Goal: Task Accomplishment & Management: Manage account settings

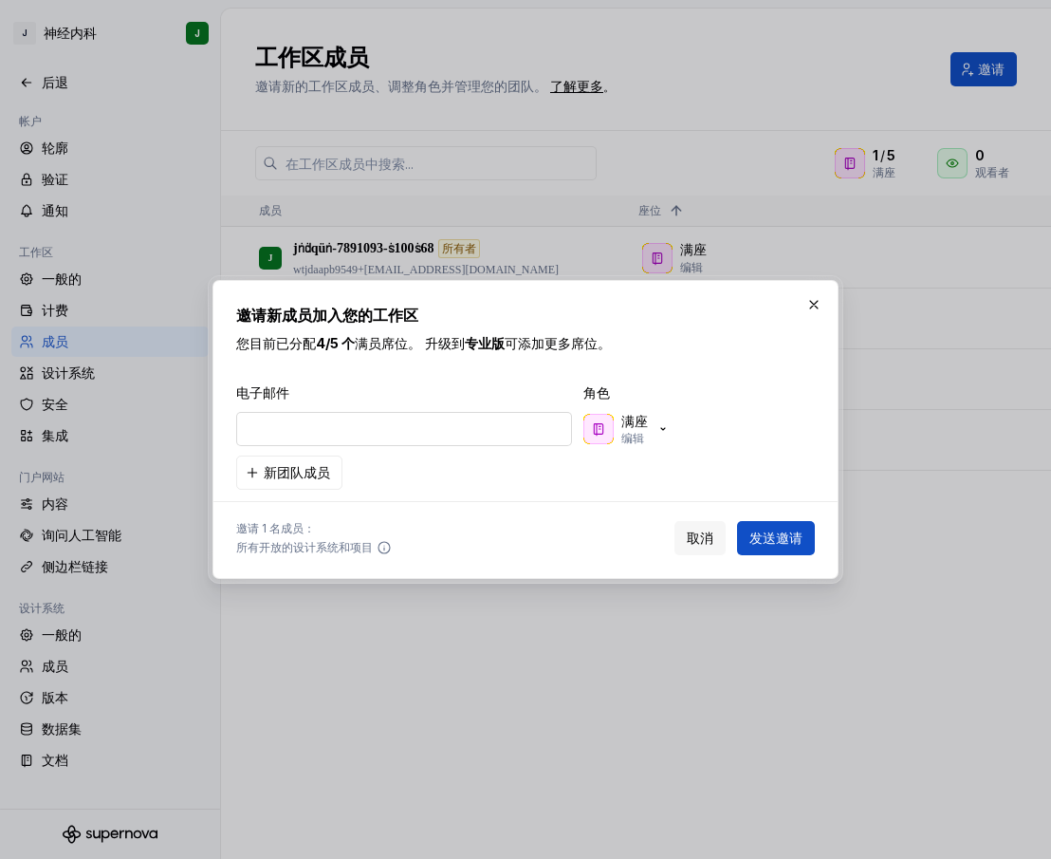
click at [386, 436] on input "email" at bounding box center [404, 429] width 336 height 34
type input "[EMAIL_ADDRESS][DOMAIN_NAME]"
click at [770, 549] on button "发送邀请" at bounding box center [776, 538] width 78 height 34
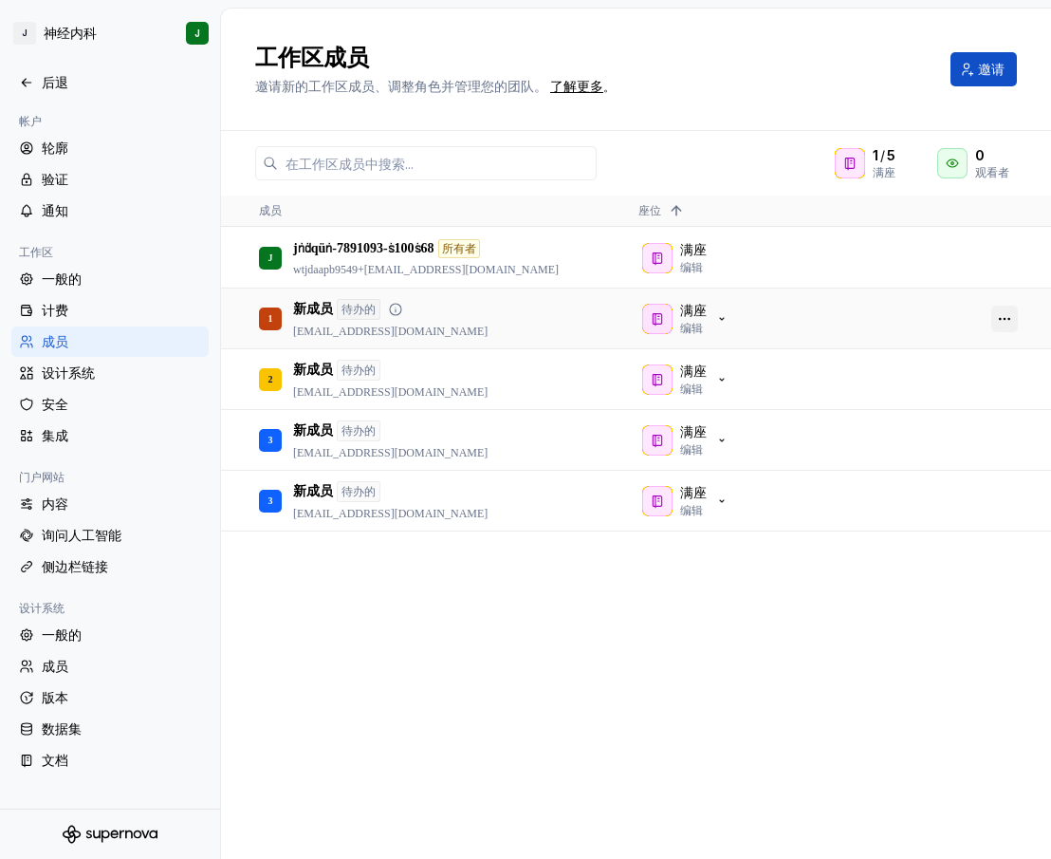
click at [1002, 318] on button "button" at bounding box center [1005, 319] width 27 height 27
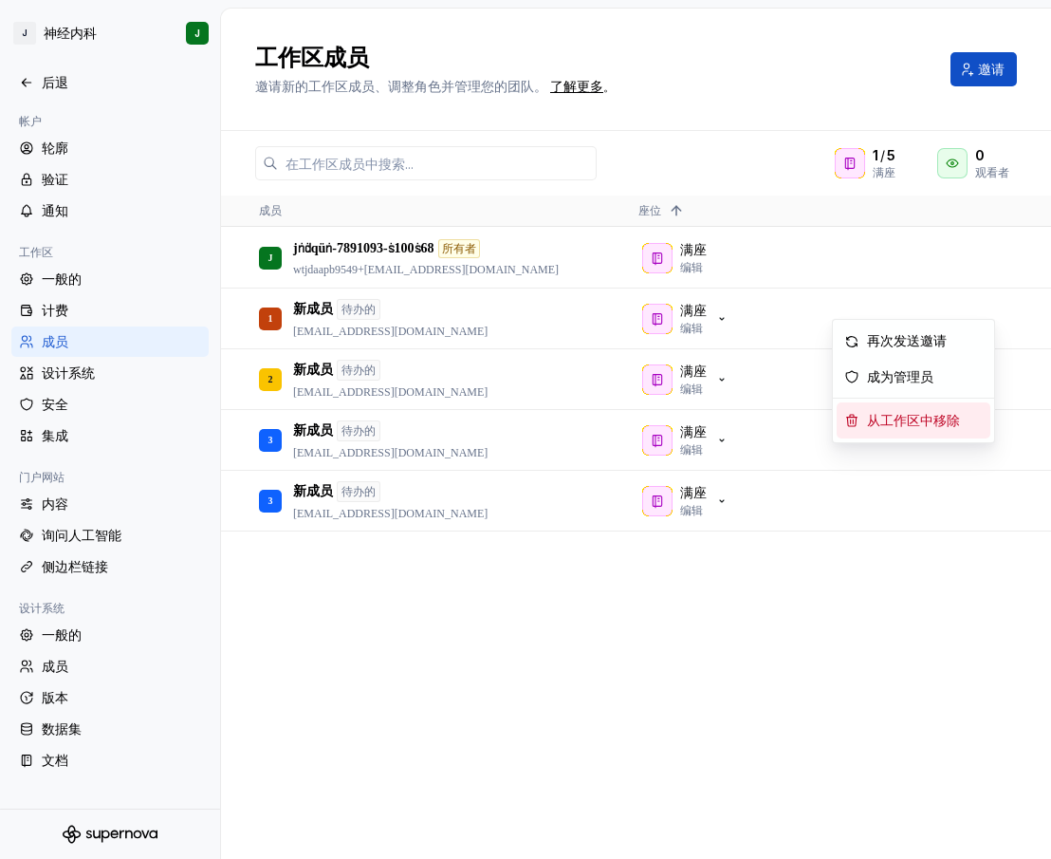
click at [888, 419] on font "从工作区中移除" at bounding box center [913, 421] width 93 height 14
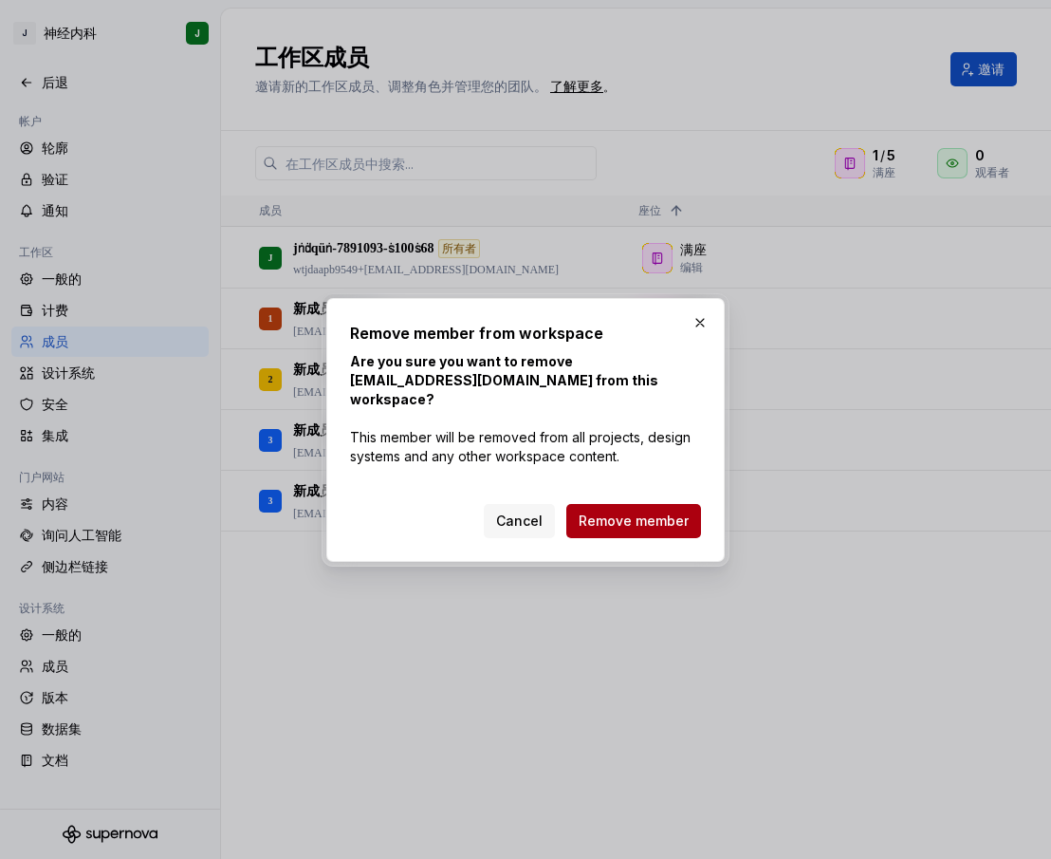
click at [646, 514] on span "Remove member" at bounding box center [634, 520] width 110 height 19
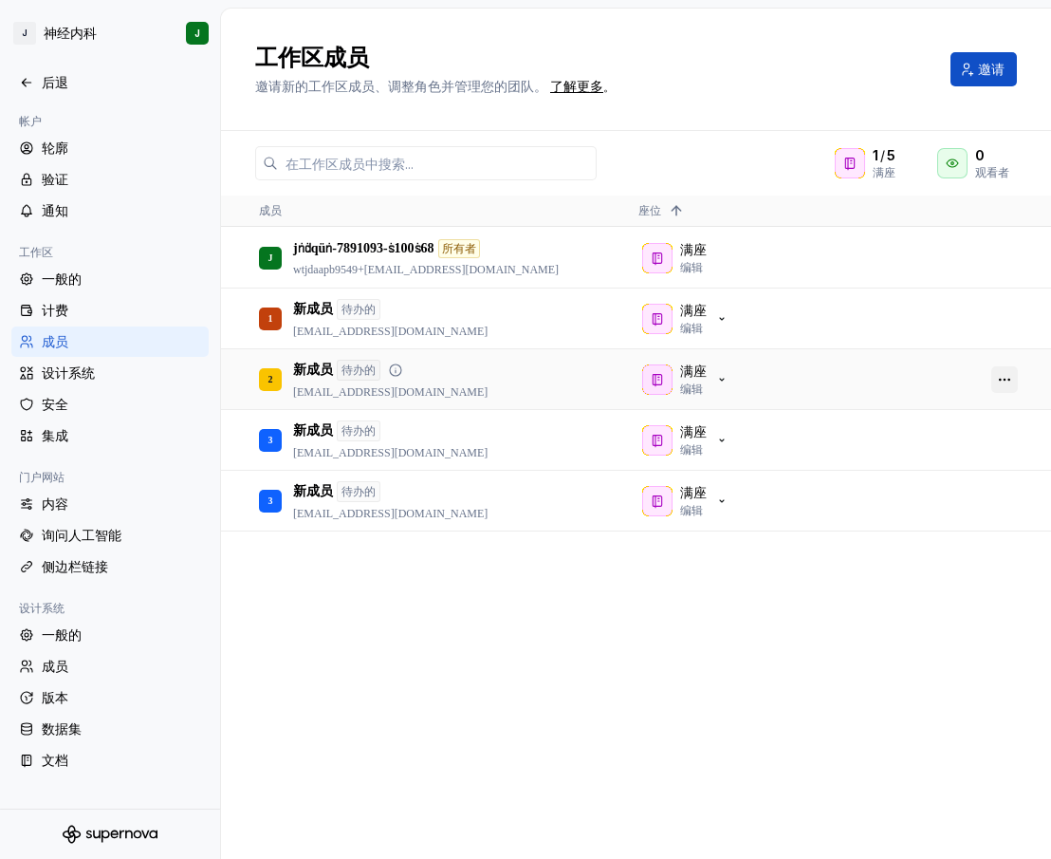
click at [1010, 378] on button "button" at bounding box center [1005, 379] width 27 height 27
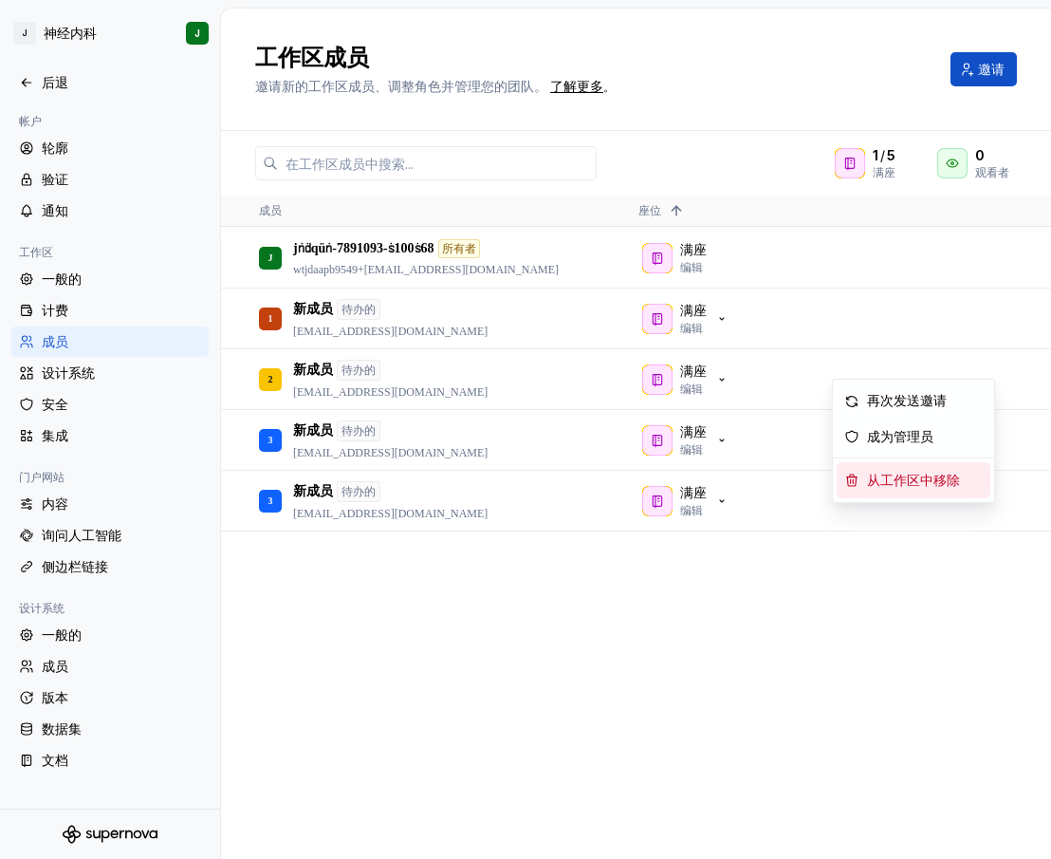
click at [909, 471] on span "从工作区中移除" at bounding box center [918, 479] width 116 height 35
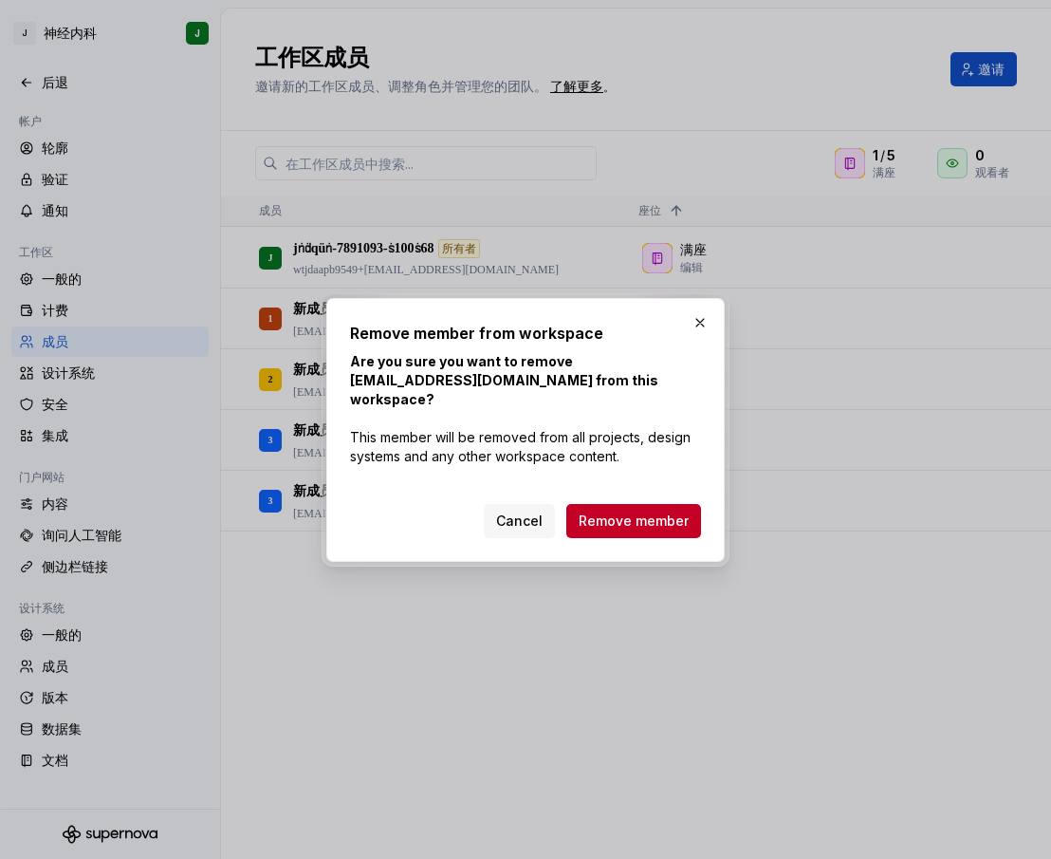
click at [623, 511] on span "Remove member" at bounding box center [634, 520] width 110 height 19
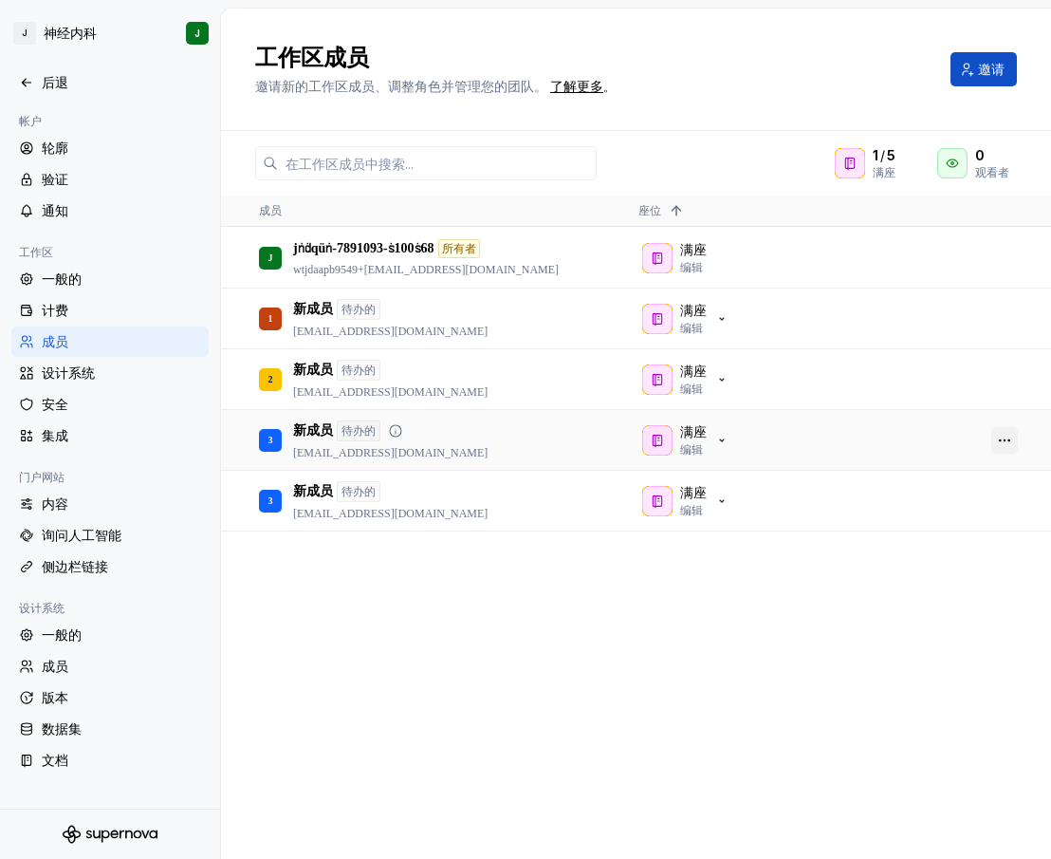
click at [1013, 439] on button "button" at bounding box center [1005, 440] width 27 height 27
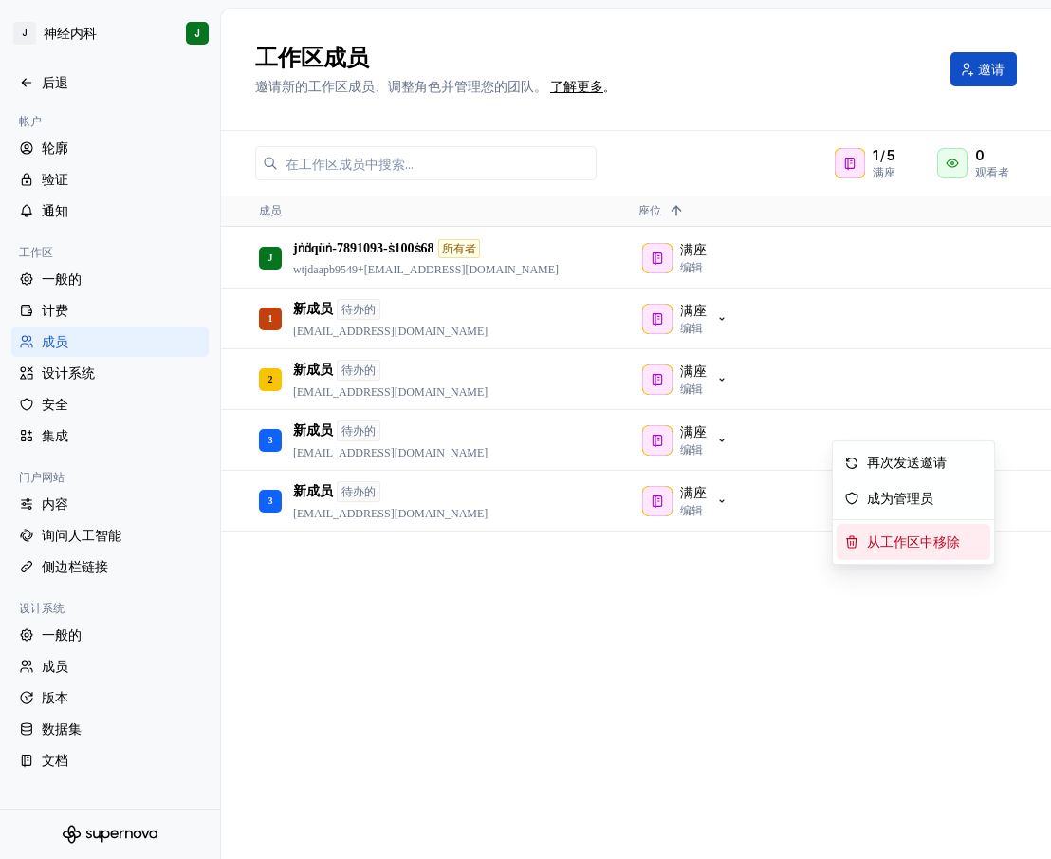
click at [917, 544] on font "从工作区中移除" at bounding box center [913, 542] width 93 height 14
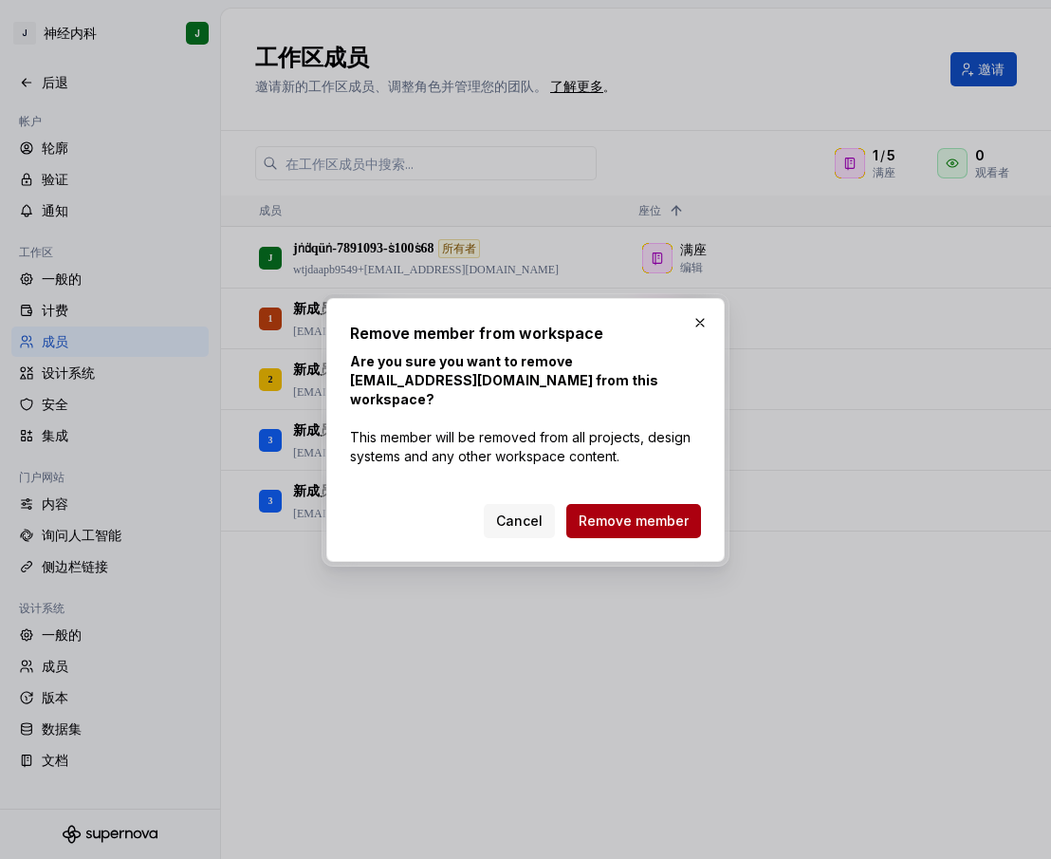
click at [664, 511] on button "Remove member" at bounding box center [634, 521] width 135 height 34
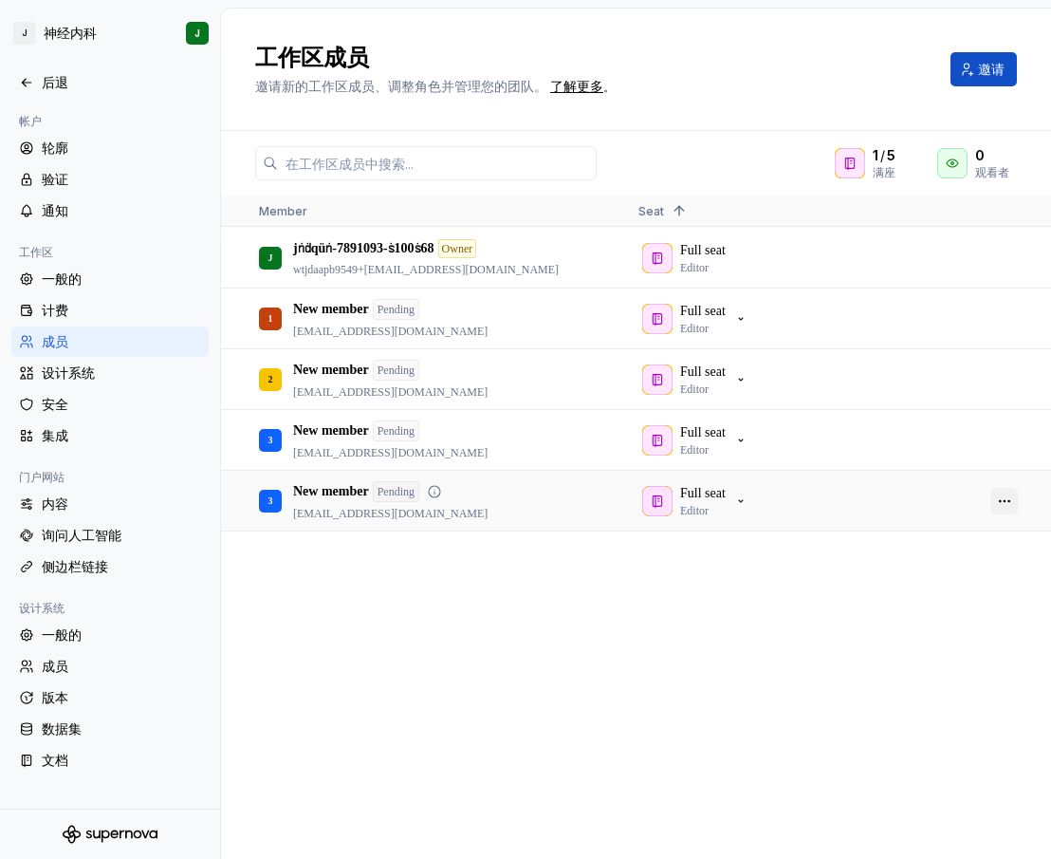
click at [1009, 502] on button "button" at bounding box center [1005, 501] width 27 height 27
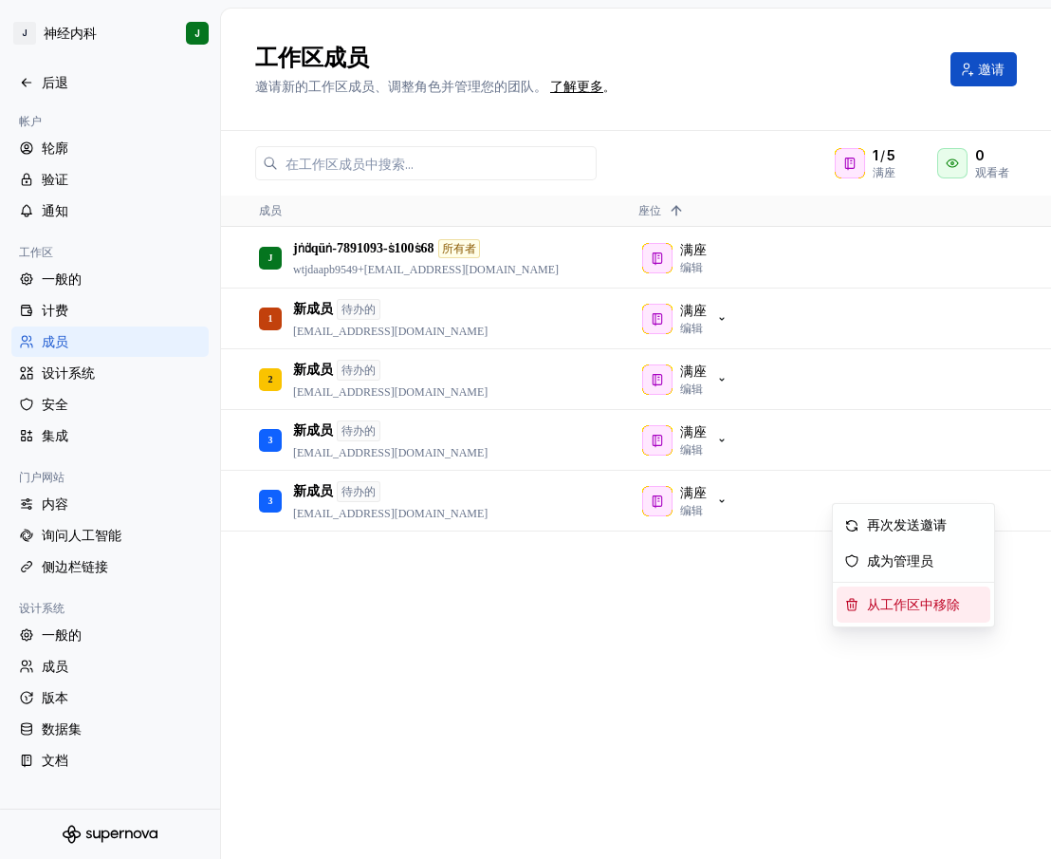
click at [877, 600] on font "从工作区中移除" at bounding box center [913, 605] width 93 height 14
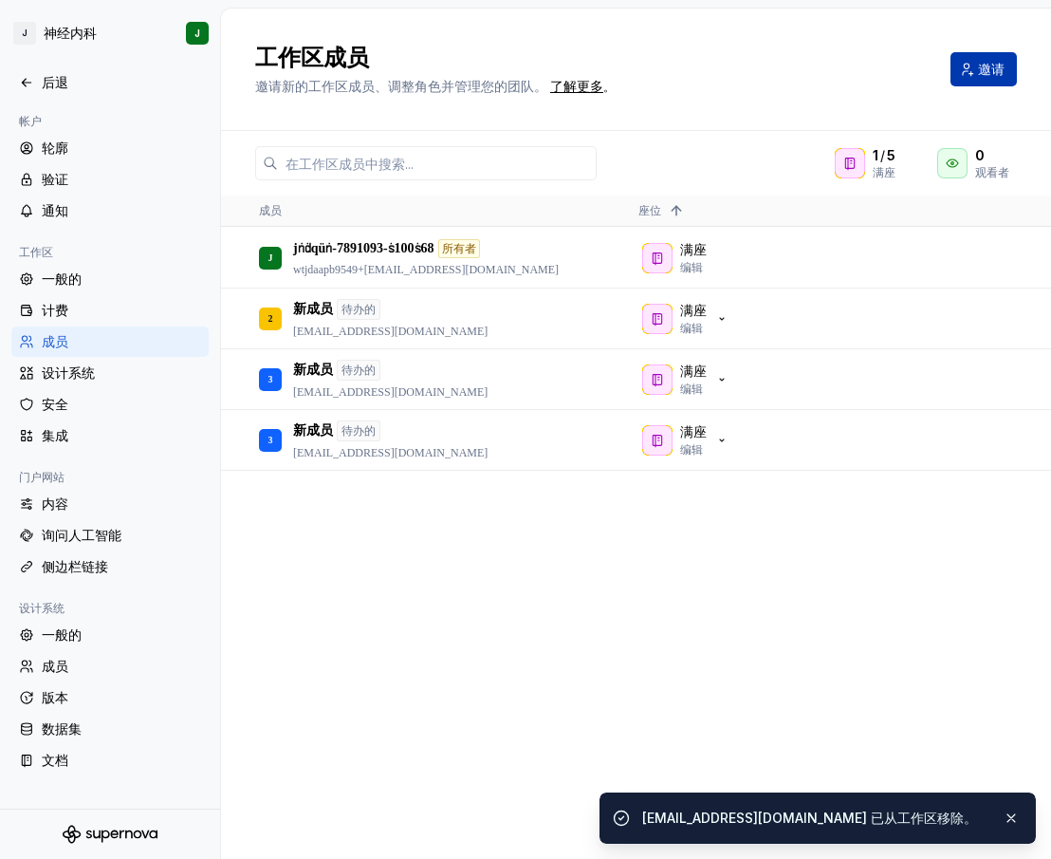
click at [982, 75] on font "邀请" at bounding box center [991, 69] width 27 height 16
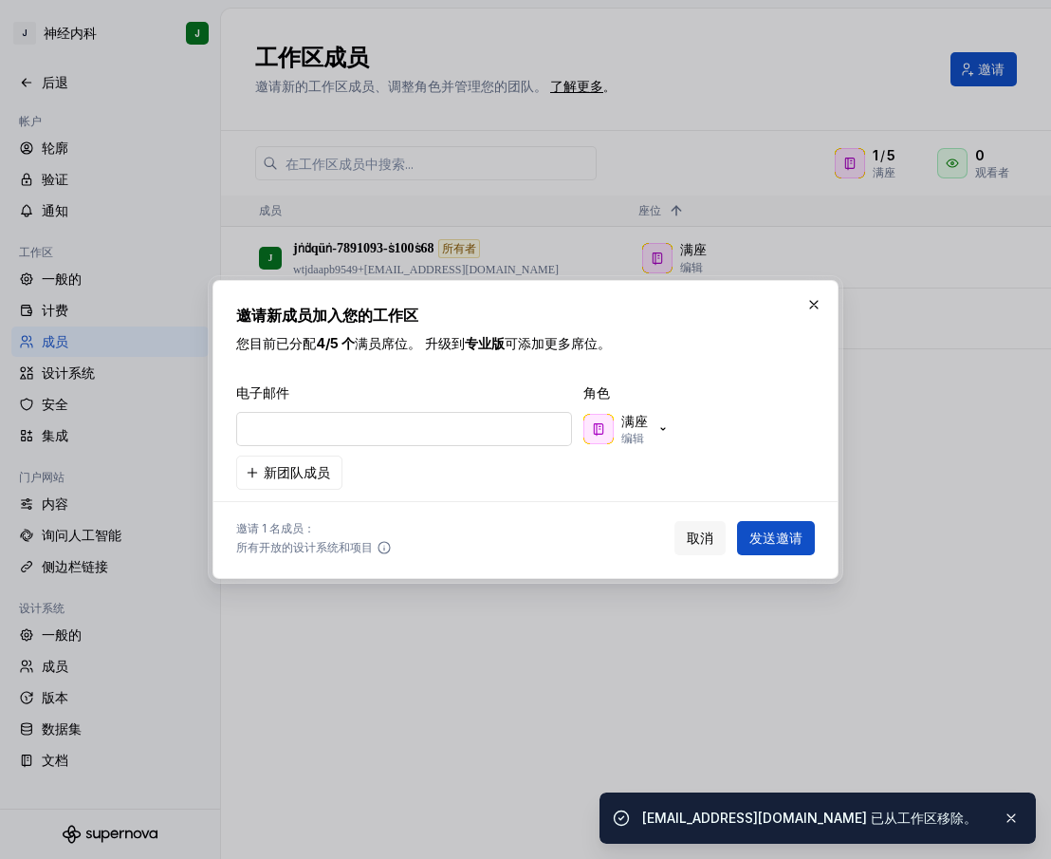
click at [359, 435] on input "email" at bounding box center [404, 429] width 336 height 34
type input "[EMAIL_ADDRESS][DOMAIN_NAME]"
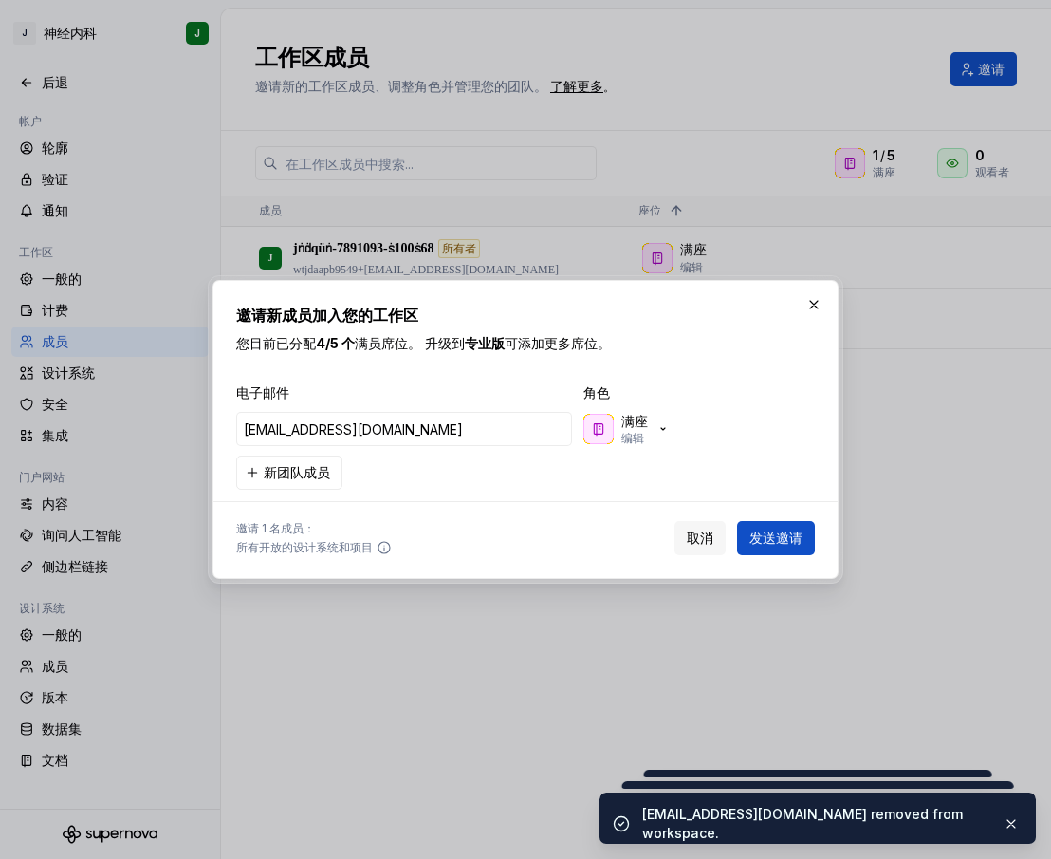
click at [790, 525] on button "发送邀请" at bounding box center [776, 538] width 78 height 34
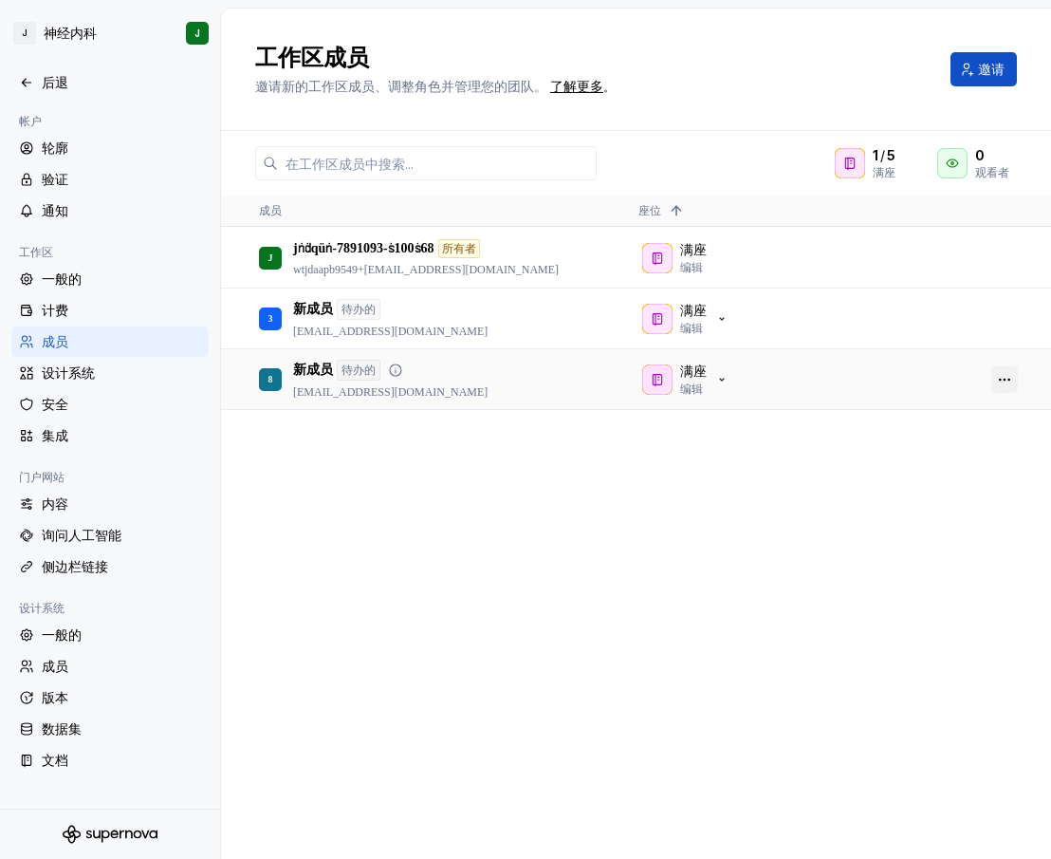
click at [1006, 381] on button "button" at bounding box center [1005, 379] width 27 height 27
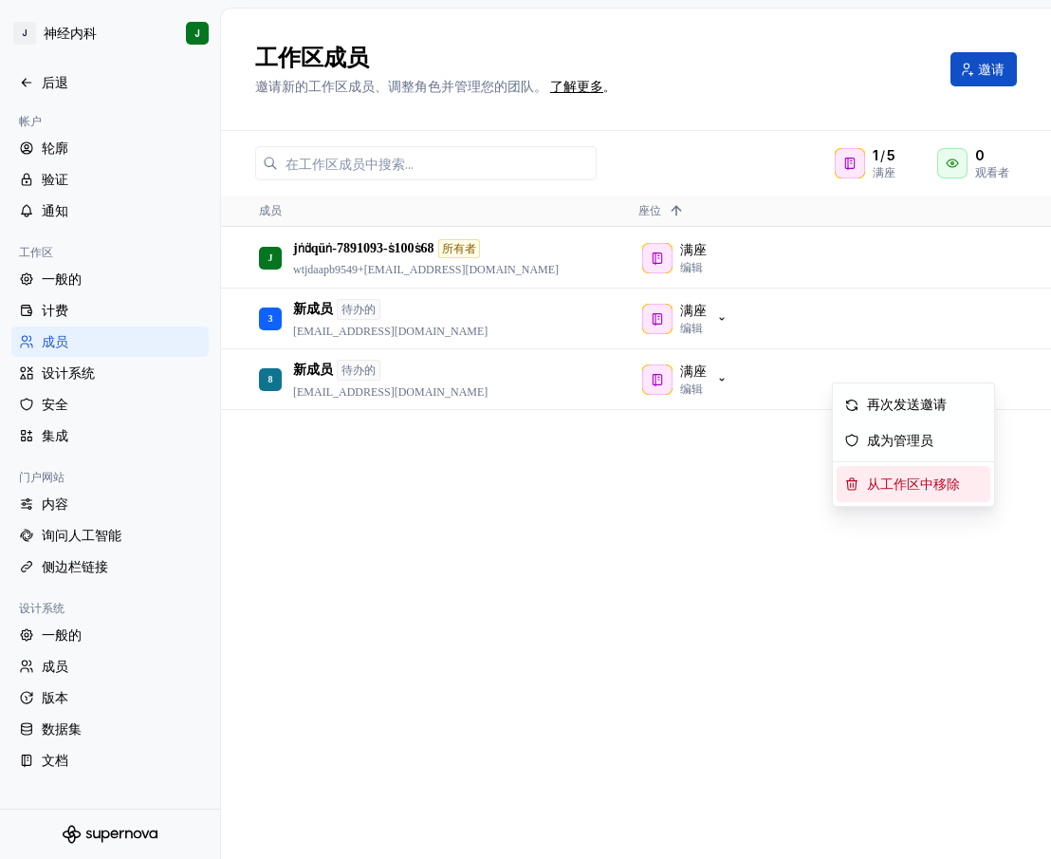
click at [902, 489] on font "从工作区中移除" at bounding box center [913, 484] width 93 height 14
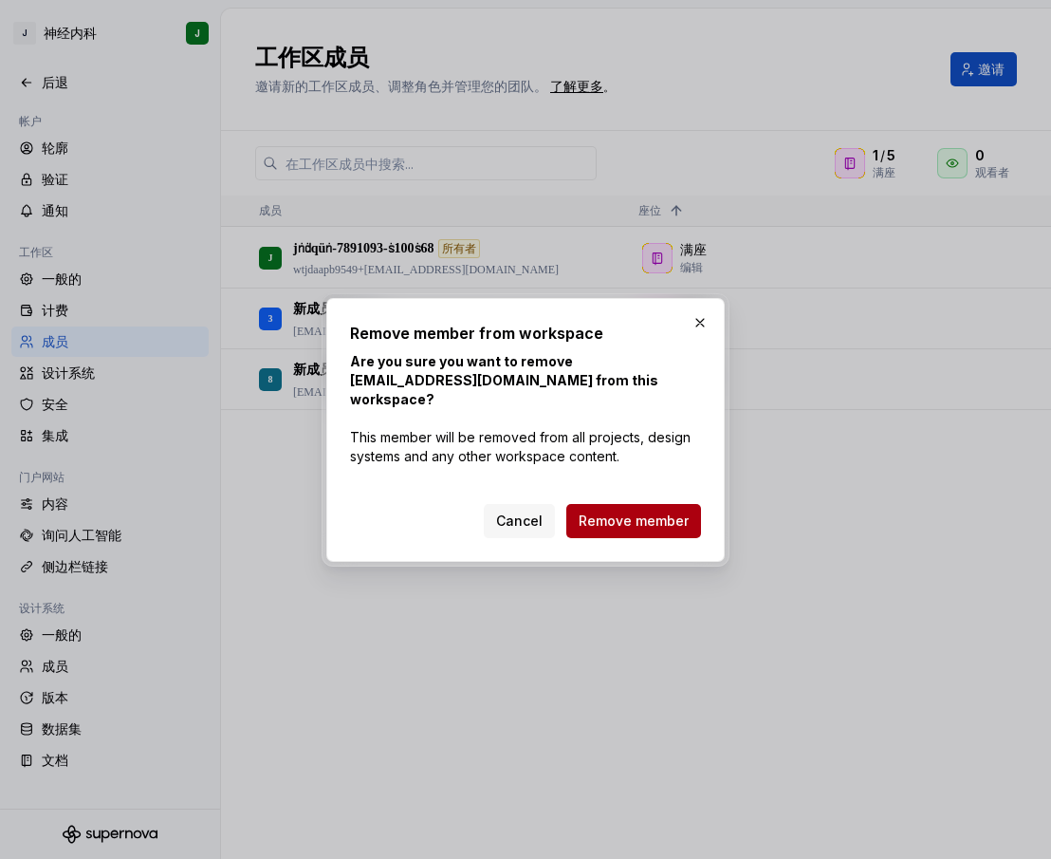
click at [630, 515] on span "Remove member" at bounding box center [634, 520] width 110 height 19
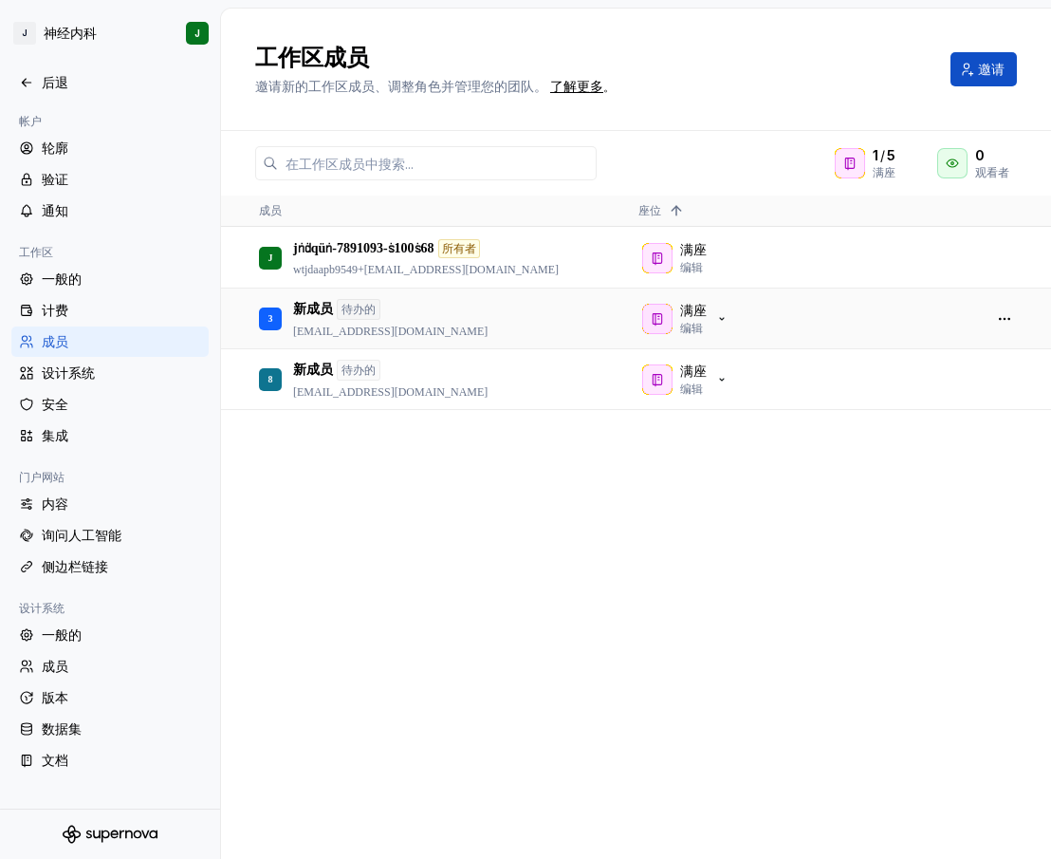
click at [1008, 322] on button "button" at bounding box center [1005, 319] width 27 height 27
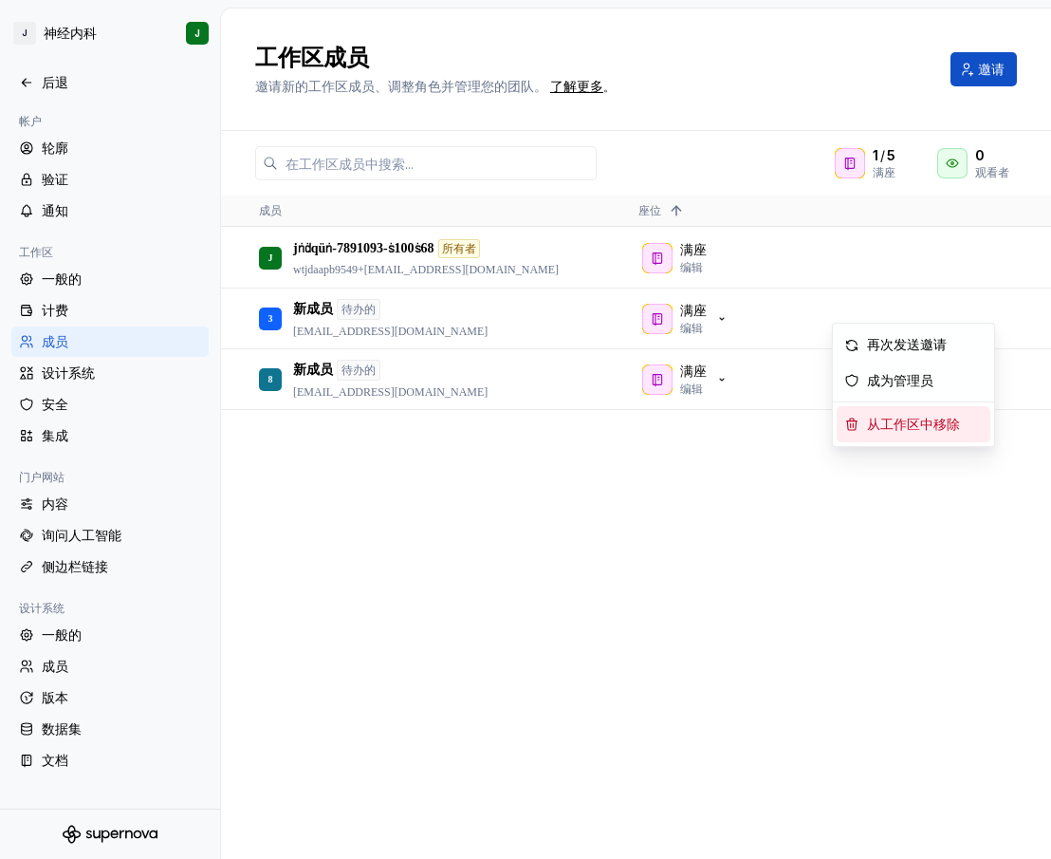
click at [902, 429] on font "从工作区中移除" at bounding box center [913, 425] width 93 height 14
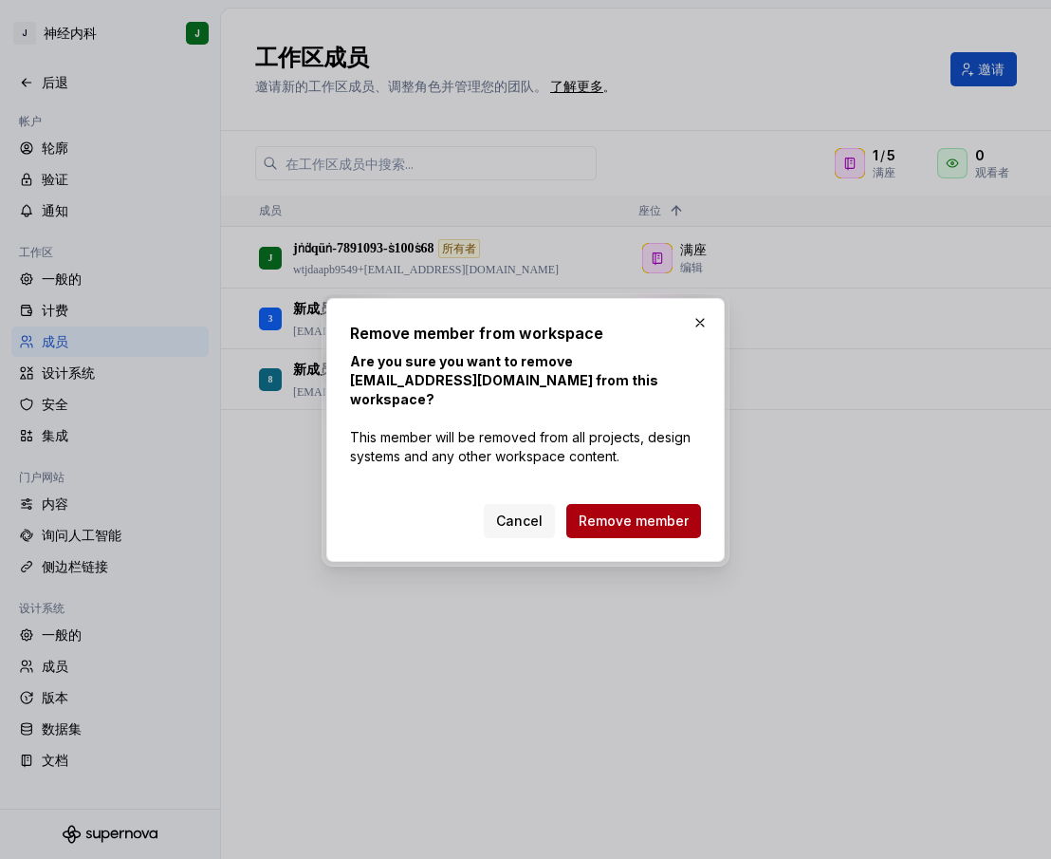
click at [655, 511] on span "Remove member" at bounding box center [634, 520] width 110 height 19
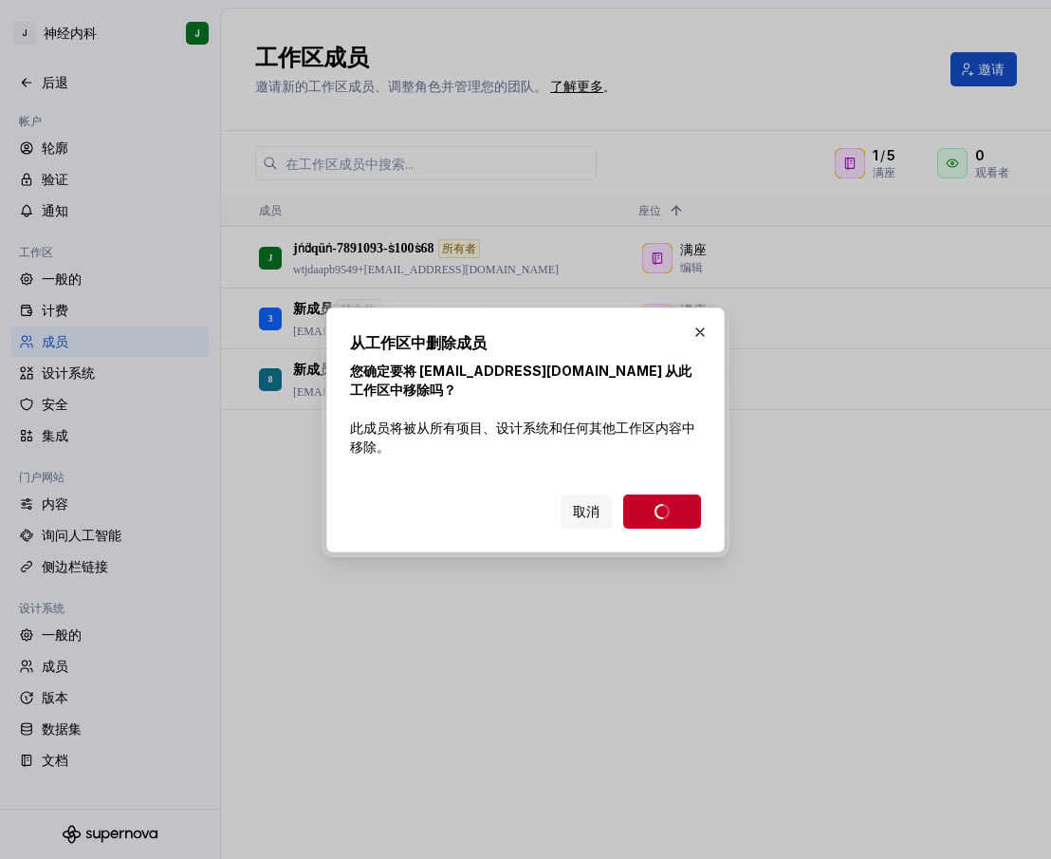
drag, startPoint x: 988, startPoint y: 58, endPoint x: 902, endPoint y: 78, distance: 88.6
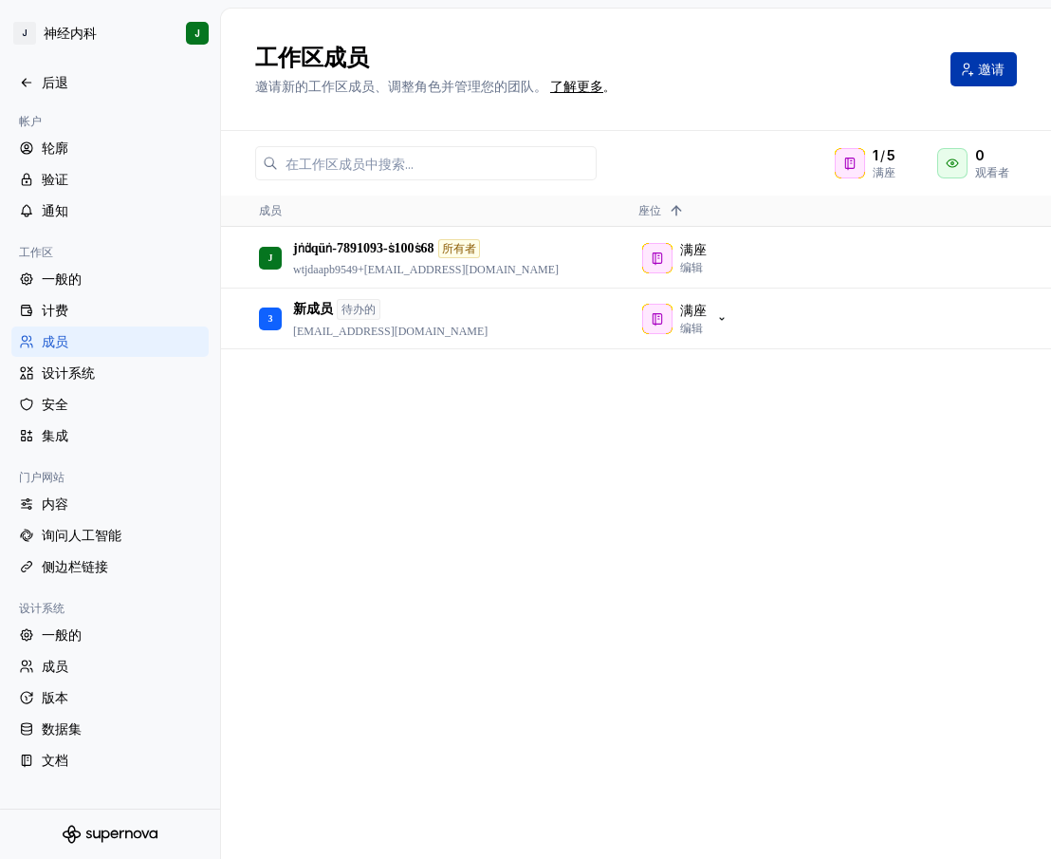
click at [964, 85] on button "邀请" at bounding box center [984, 69] width 66 height 34
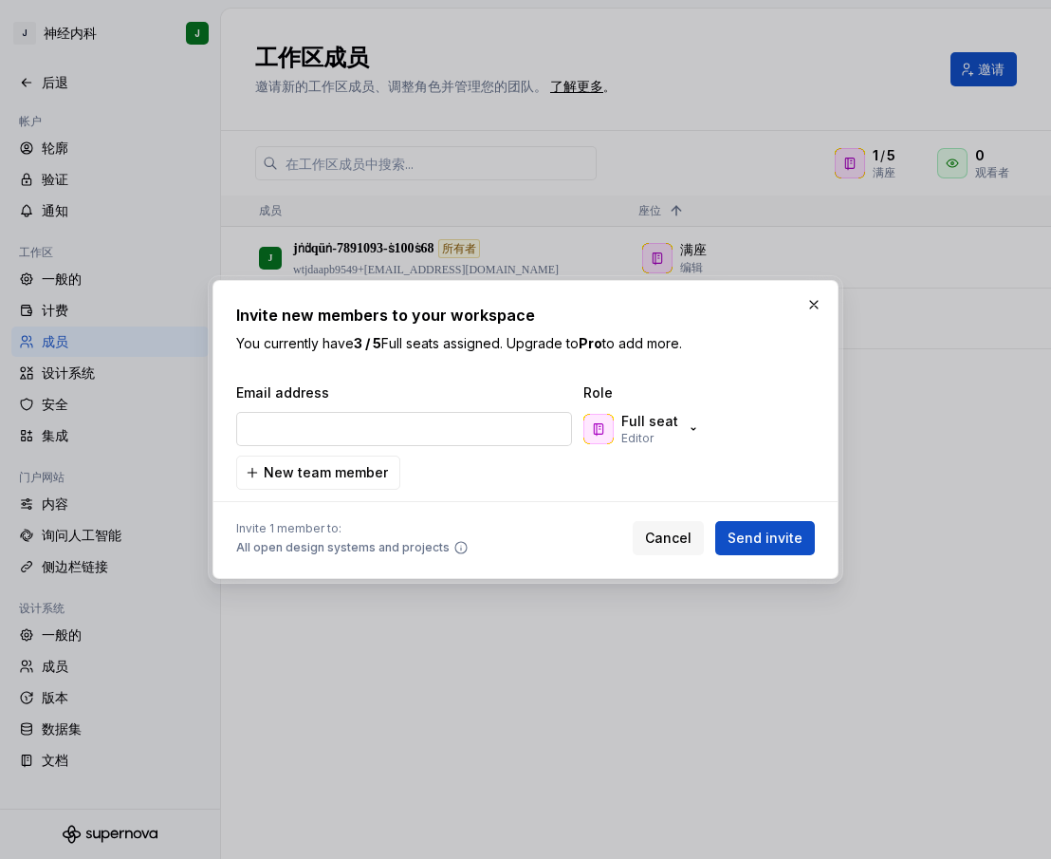
click at [372, 434] on input "email" at bounding box center [404, 429] width 336 height 34
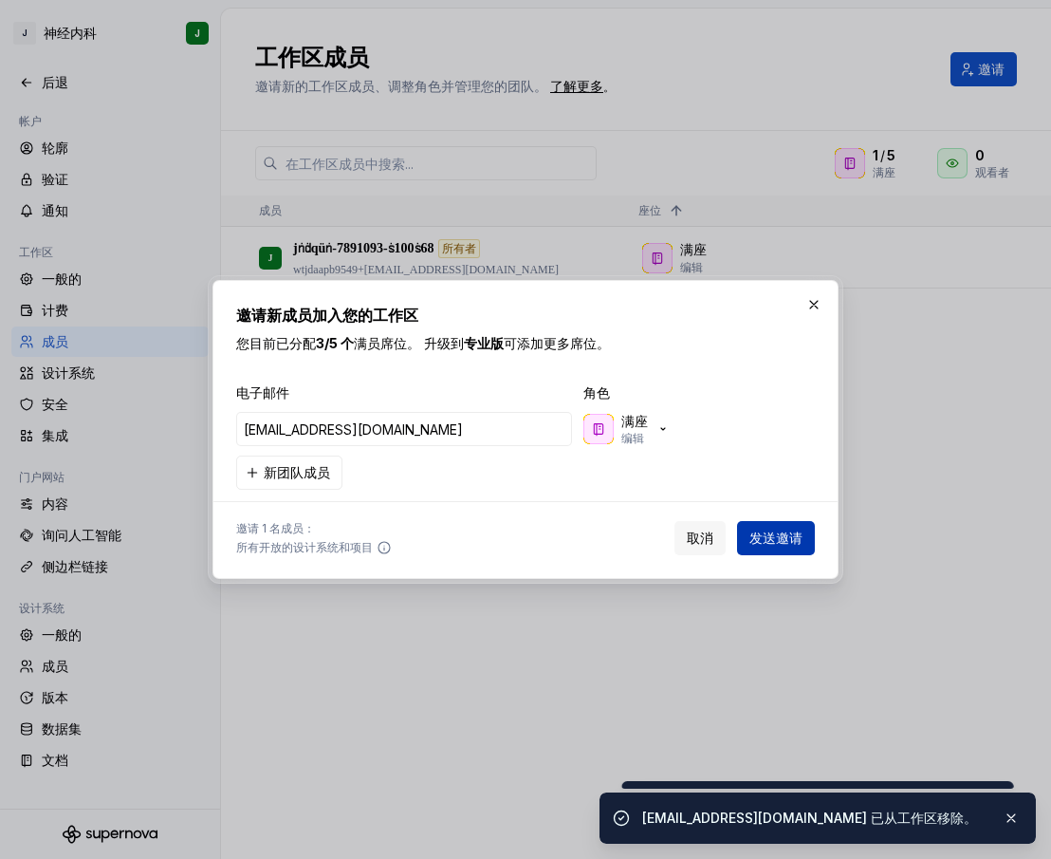
type input "[EMAIL_ADDRESS][DOMAIN_NAME]"
click at [774, 545] on font "发送邀请" at bounding box center [776, 538] width 53 height 16
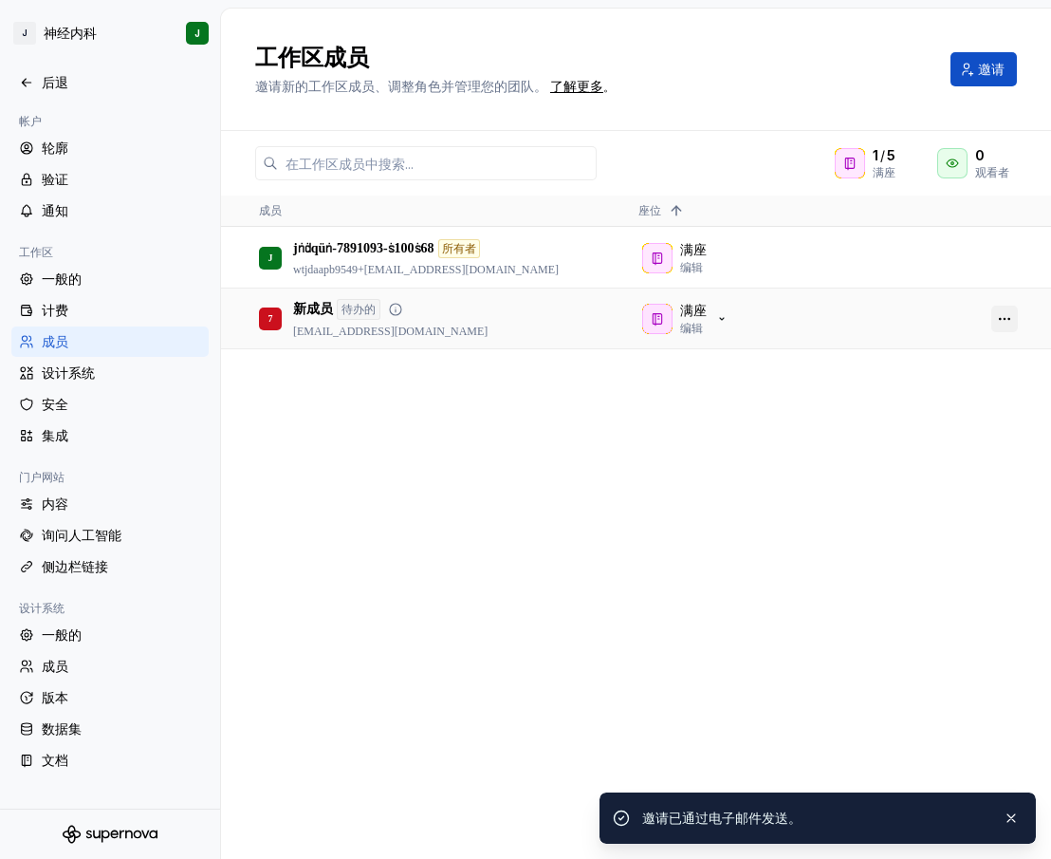
click at [1015, 318] on button "button" at bounding box center [1005, 319] width 27 height 27
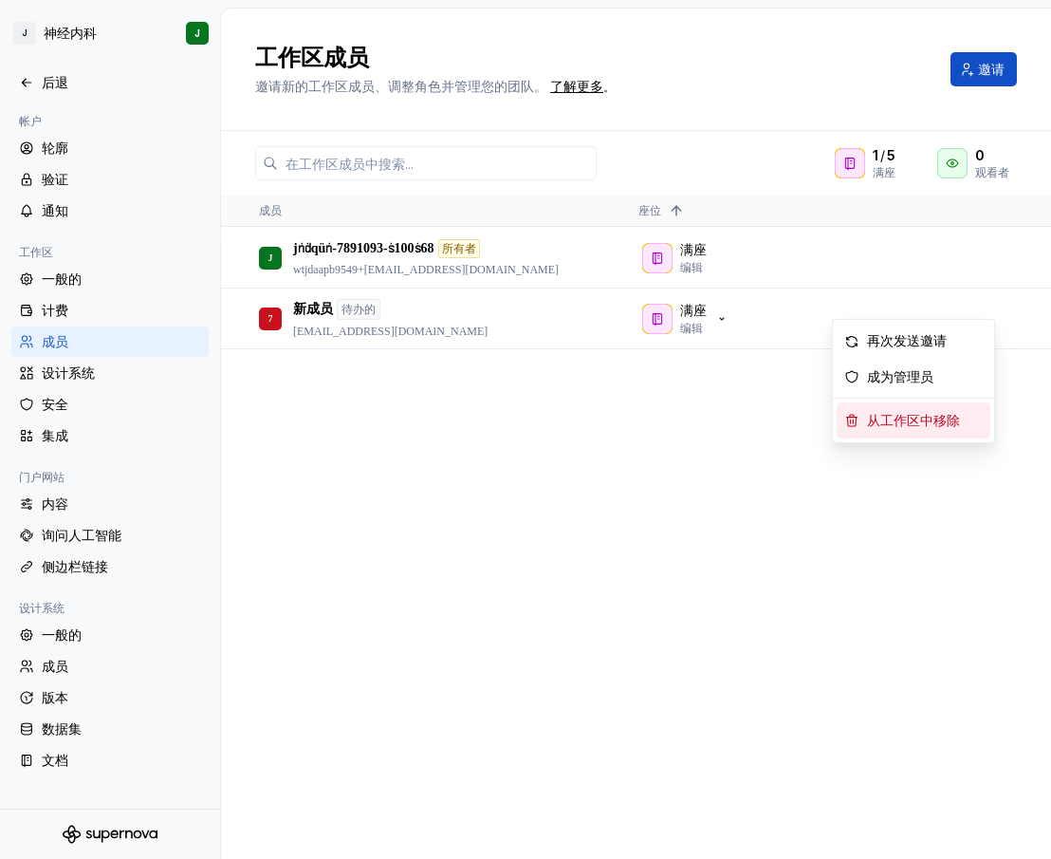
click at [908, 428] on font "从工作区中移除" at bounding box center [913, 421] width 93 height 14
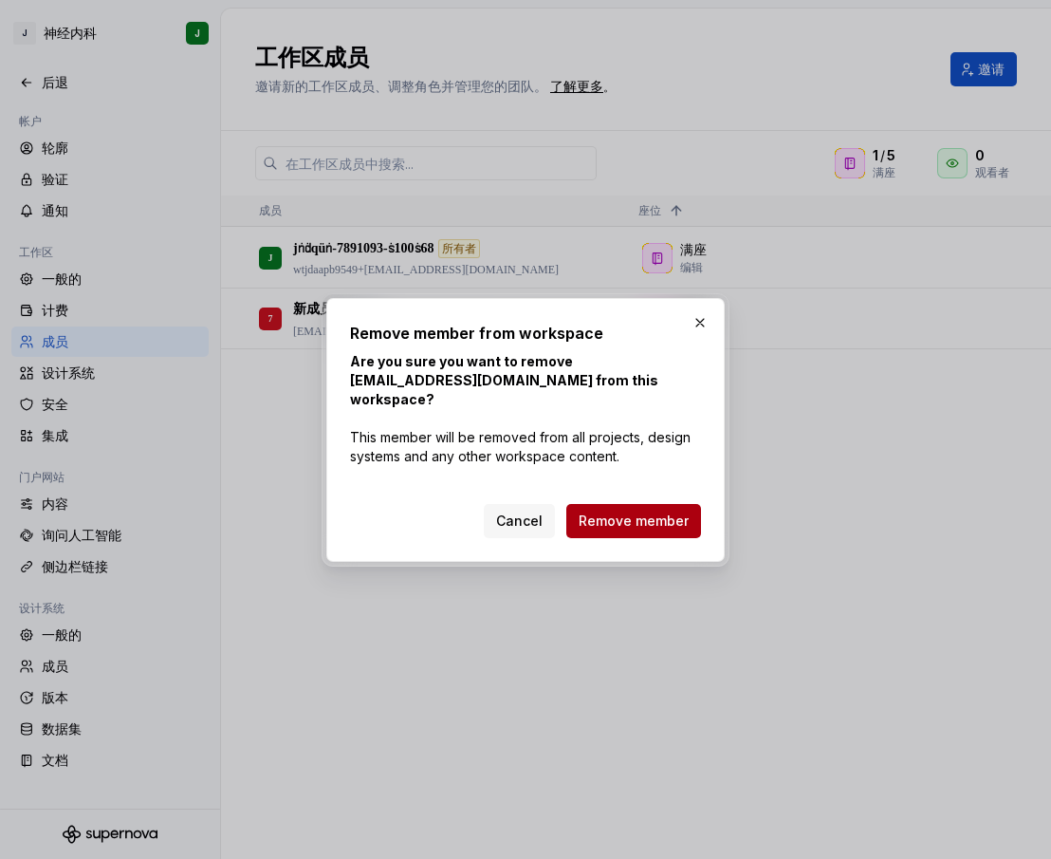
click at [638, 511] on span "Remove member" at bounding box center [634, 520] width 110 height 19
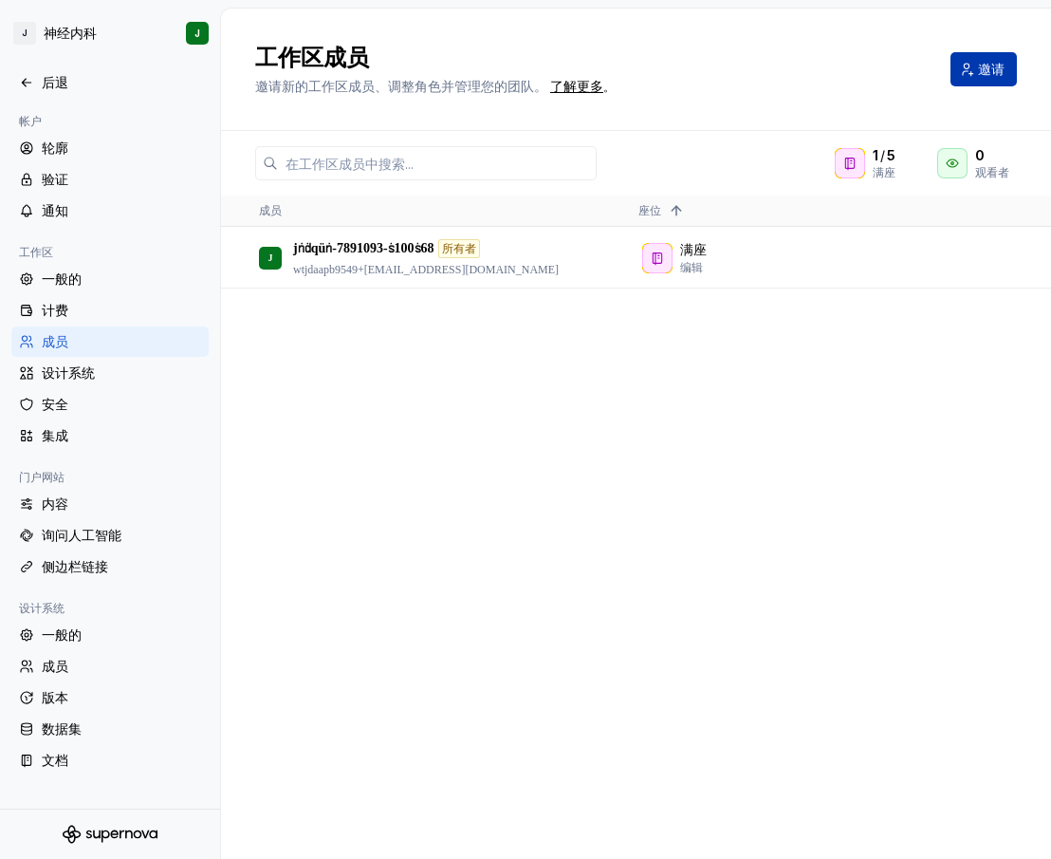
click at [986, 66] on font "邀请" at bounding box center [991, 69] width 27 height 16
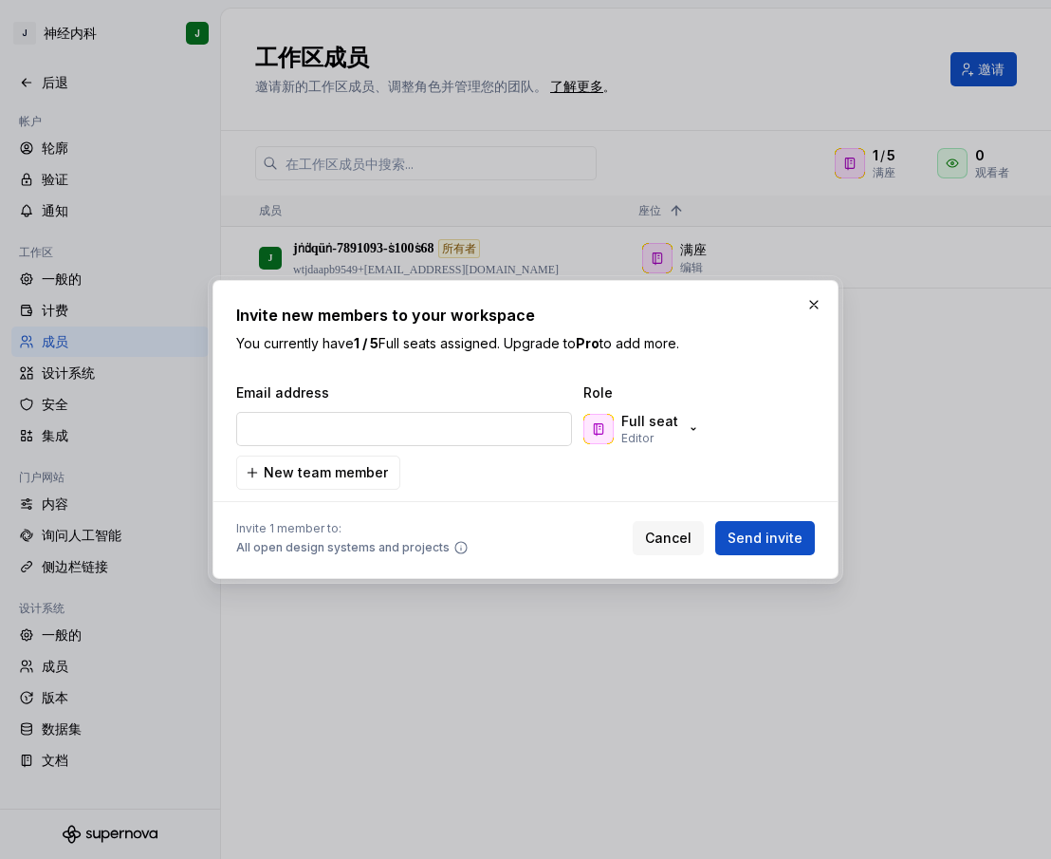
click at [382, 431] on input "email" at bounding box center [404, 429] width 336 height 34
type input "[EMAIL_ADDRESS][DOMAIN_NAME]"
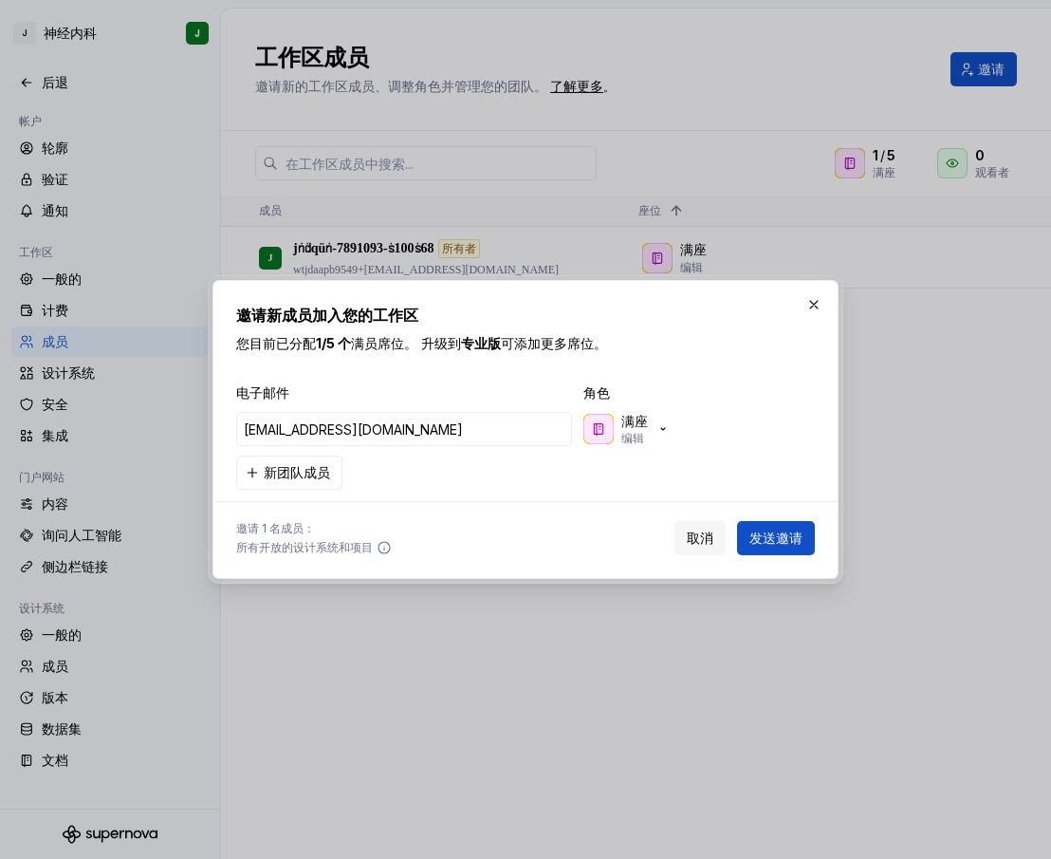
click at [753, 546] on span "发送邀请" at bounding box center [776, 538] width 53 height 19
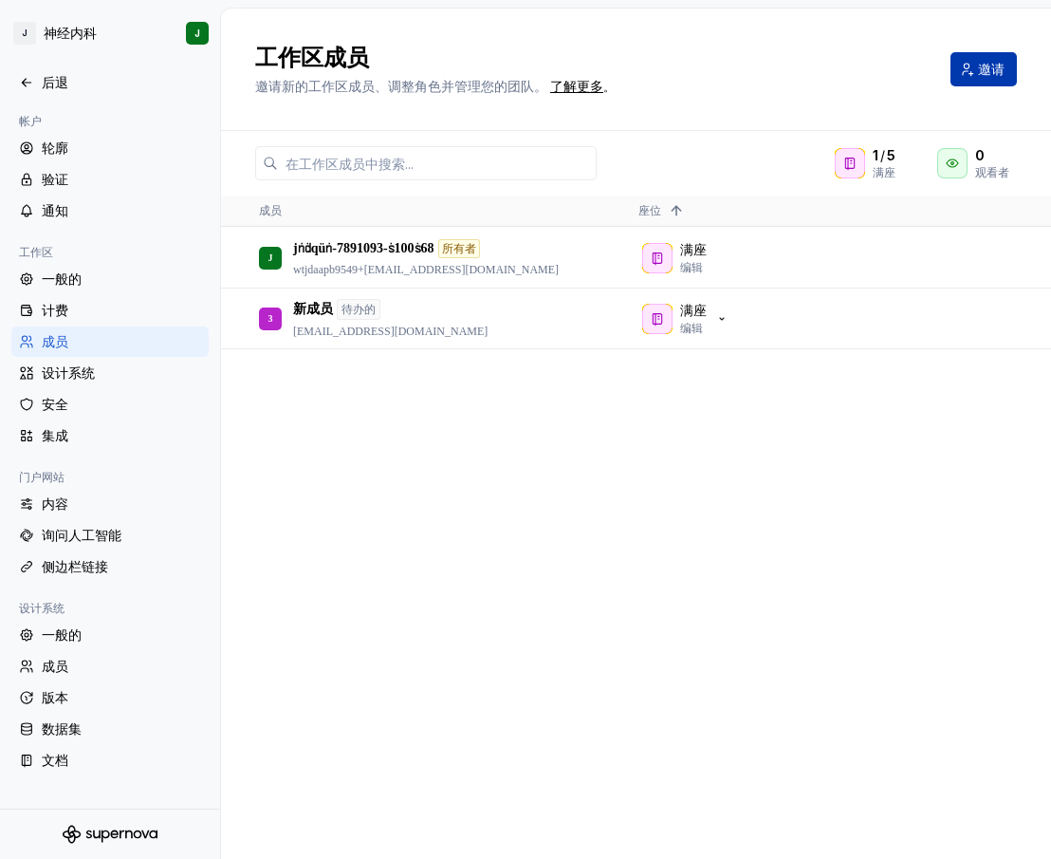
click at [971, 70] on button "邀请" at bounding box center [984, 69] width 66 height 34
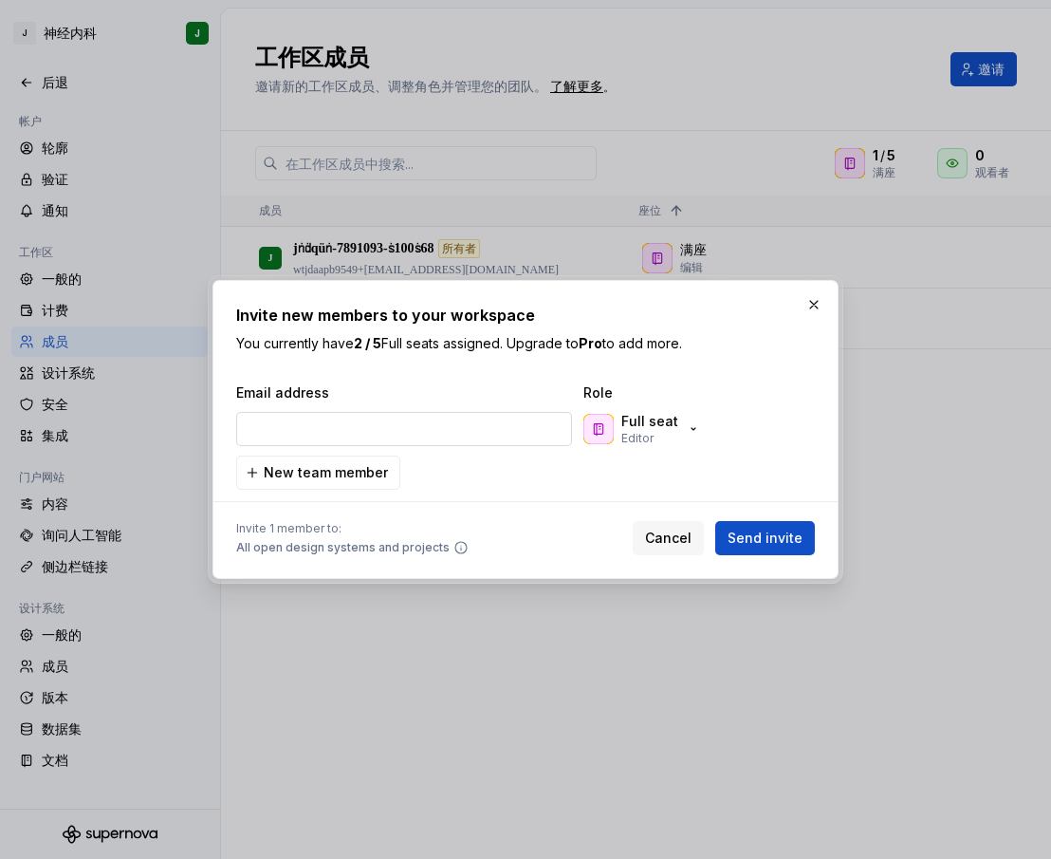
click at [393, 429] on input "email" at bounding box center [404, 429] width 336 height 34
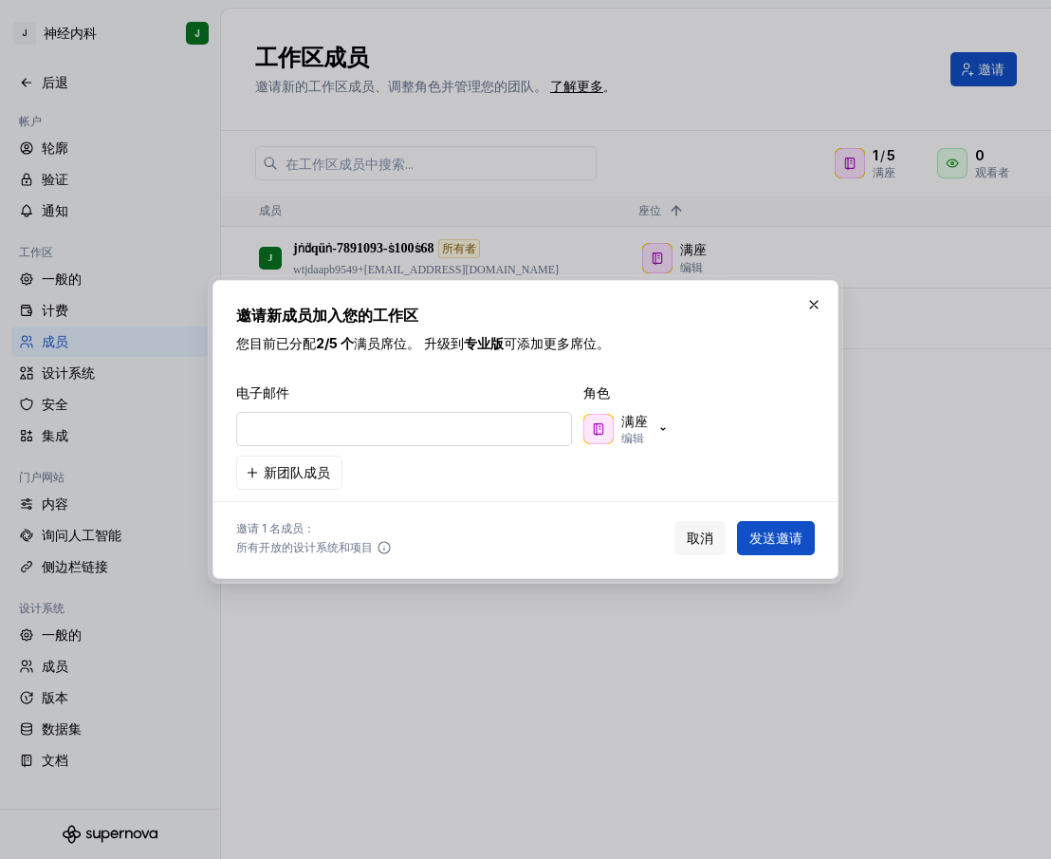
type input "[EMAIL_ADDRESS][DOMAIN_NAME]"
click at [795, 535] on font "发送邀请" at bounding box center [776, 538] width 53 height 16
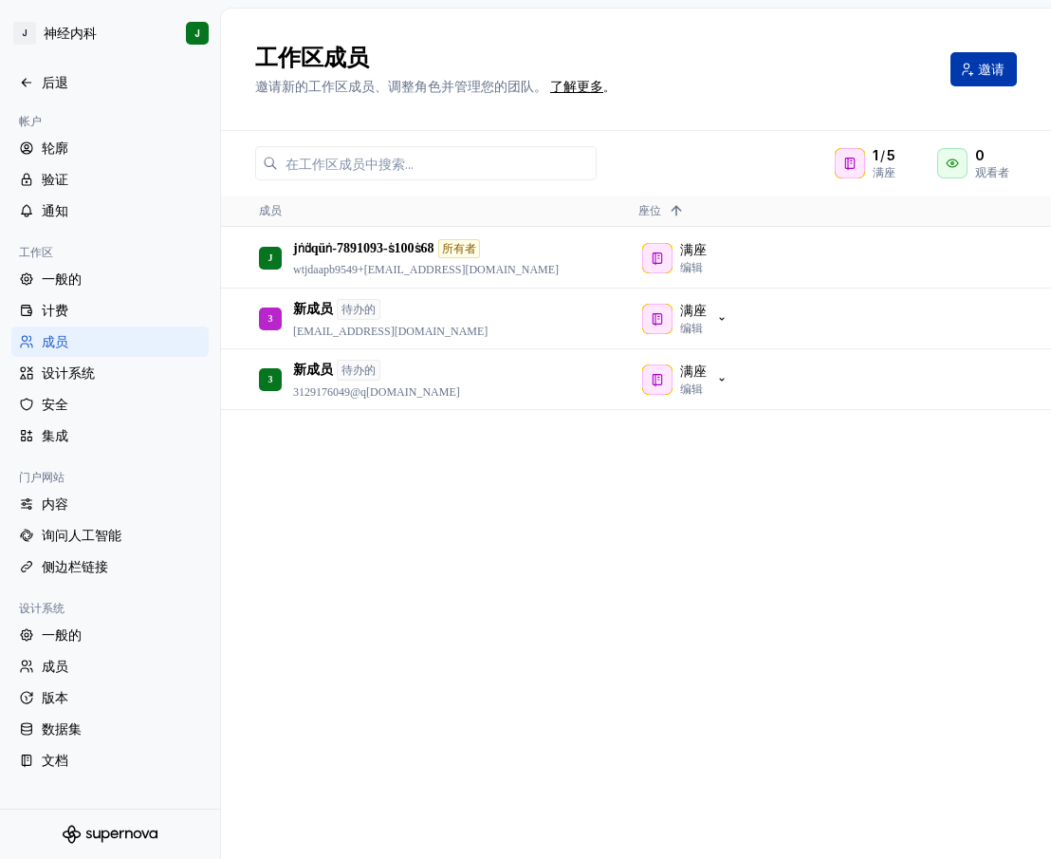
click at [970, 70] on button "邀请" at bounding box center [984, 69] width 66 height 34
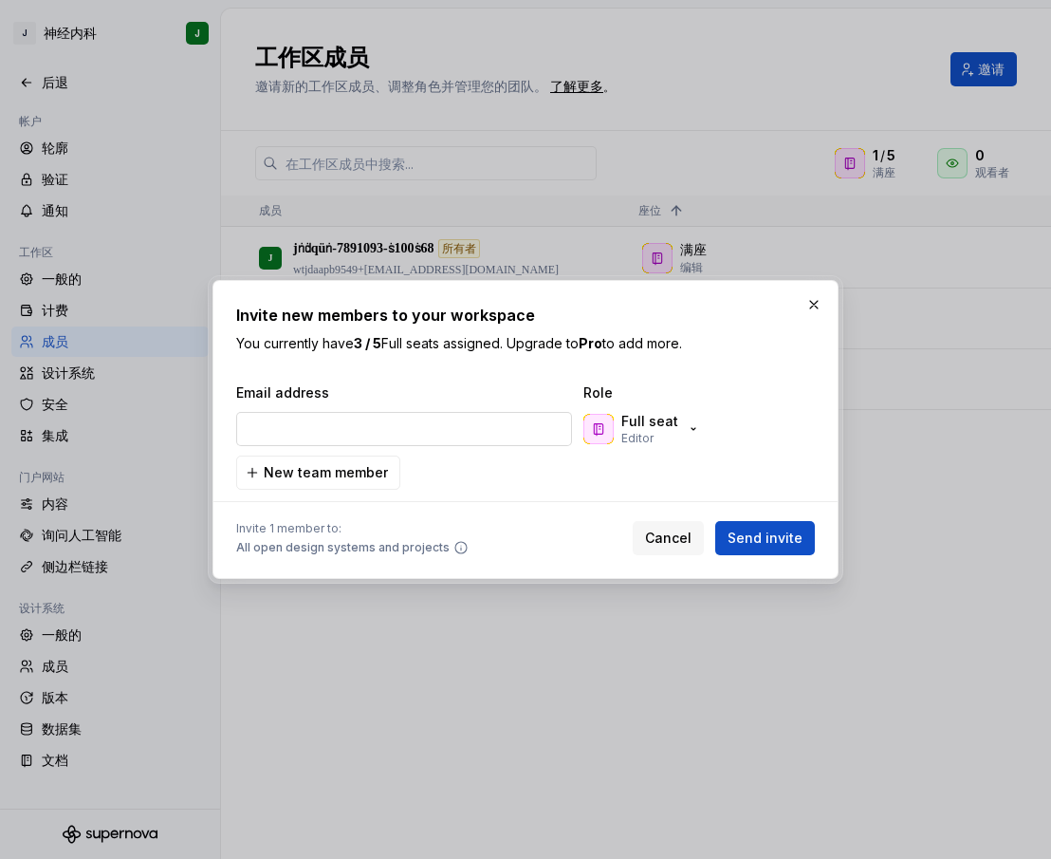
click at [404, 442] on input "email" at bounding box center [404, 429] width 336 height 34
type input "[EMAIL_ADDRESS][DOMAIN_NAME]"
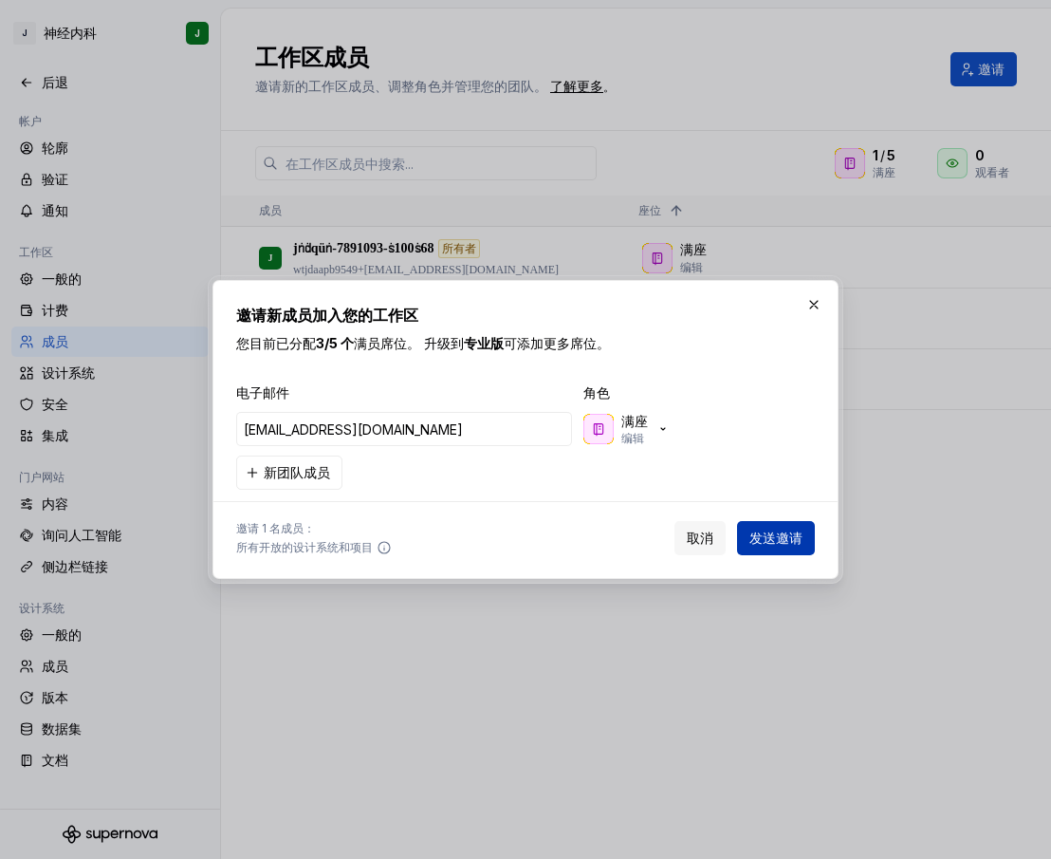
click at [749, 536] on button "发送邀请" at bounding box center [776, 538] width 78 height 34
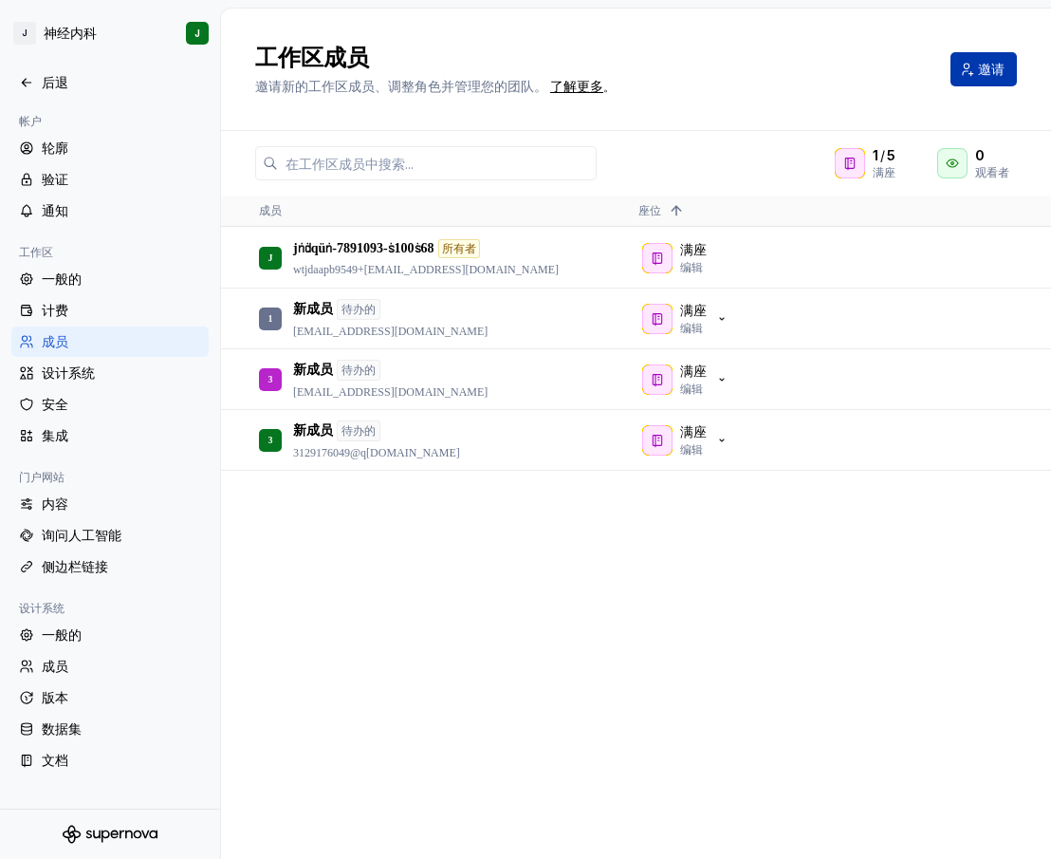
click at [996, 65] on font "邀请" at bounding box center [991, 69] width 27 height 16
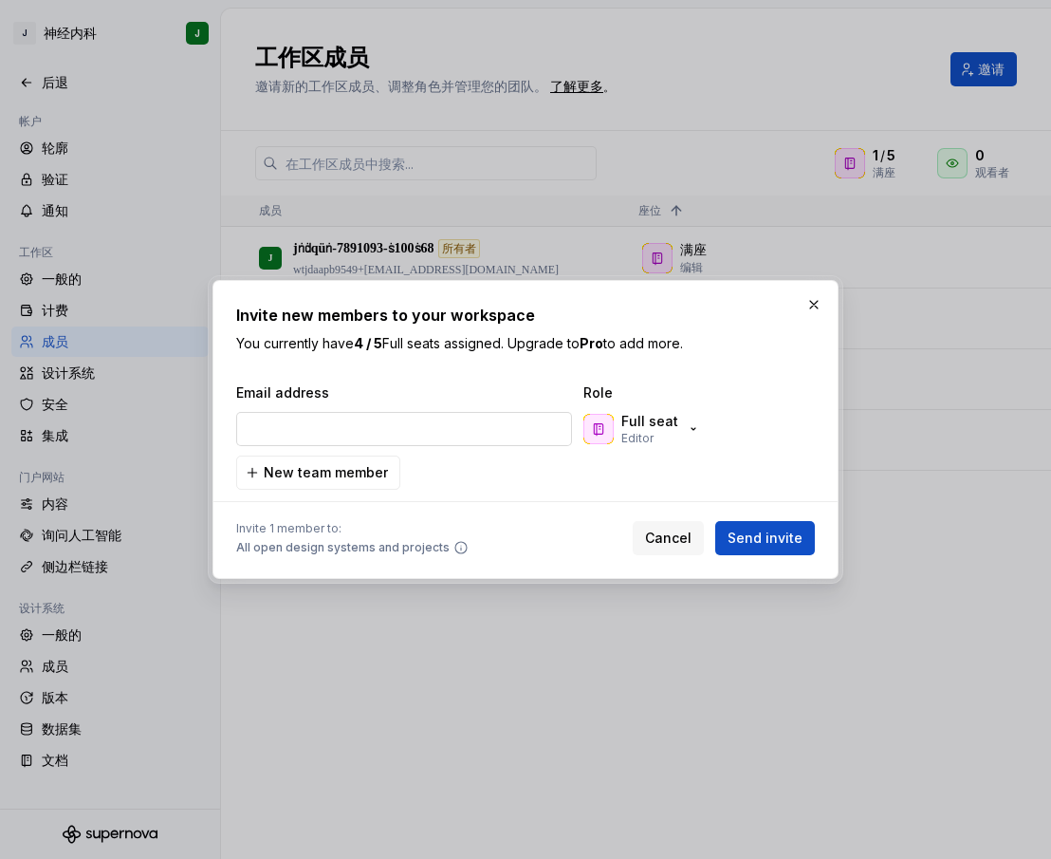
click at [444, 430] on input "email" at bounding box center [404, 429] width 336 height 34
type input "[EMAIL_ADDRESS][DOMAIN_NAME]"
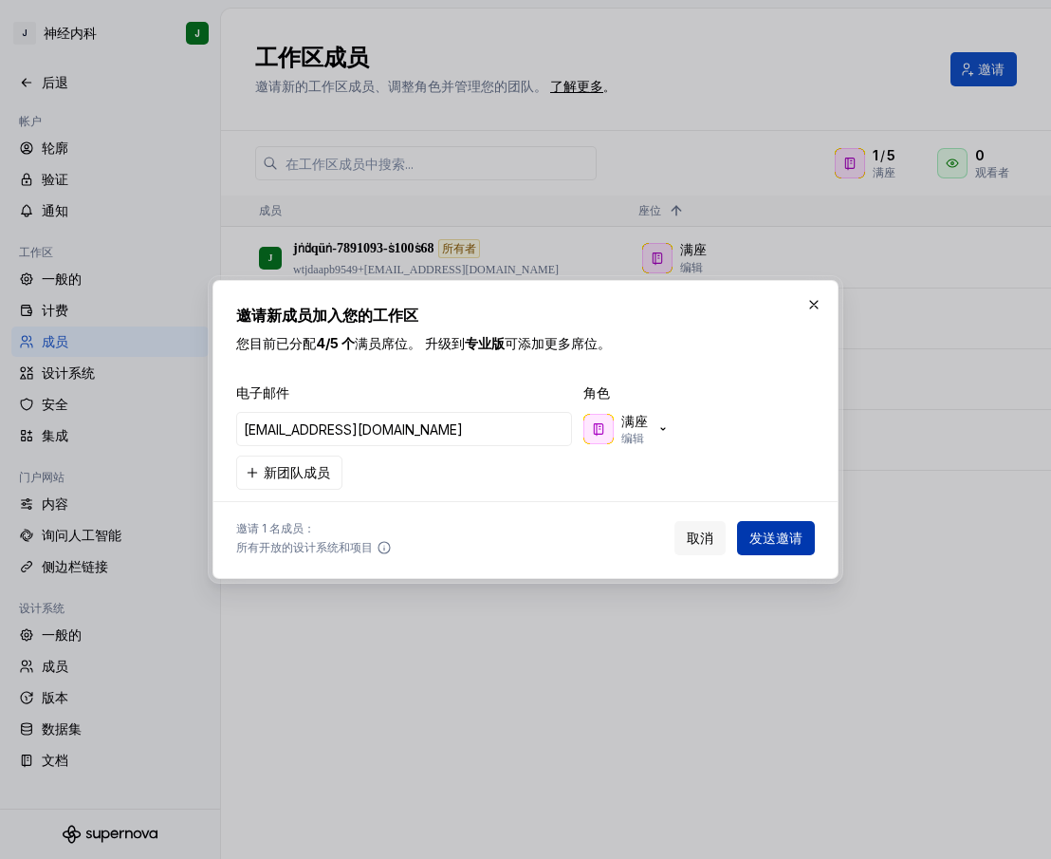
click at [802, 529] on span "发送邀请" at bounding box center [776, 538] width 53 height 19
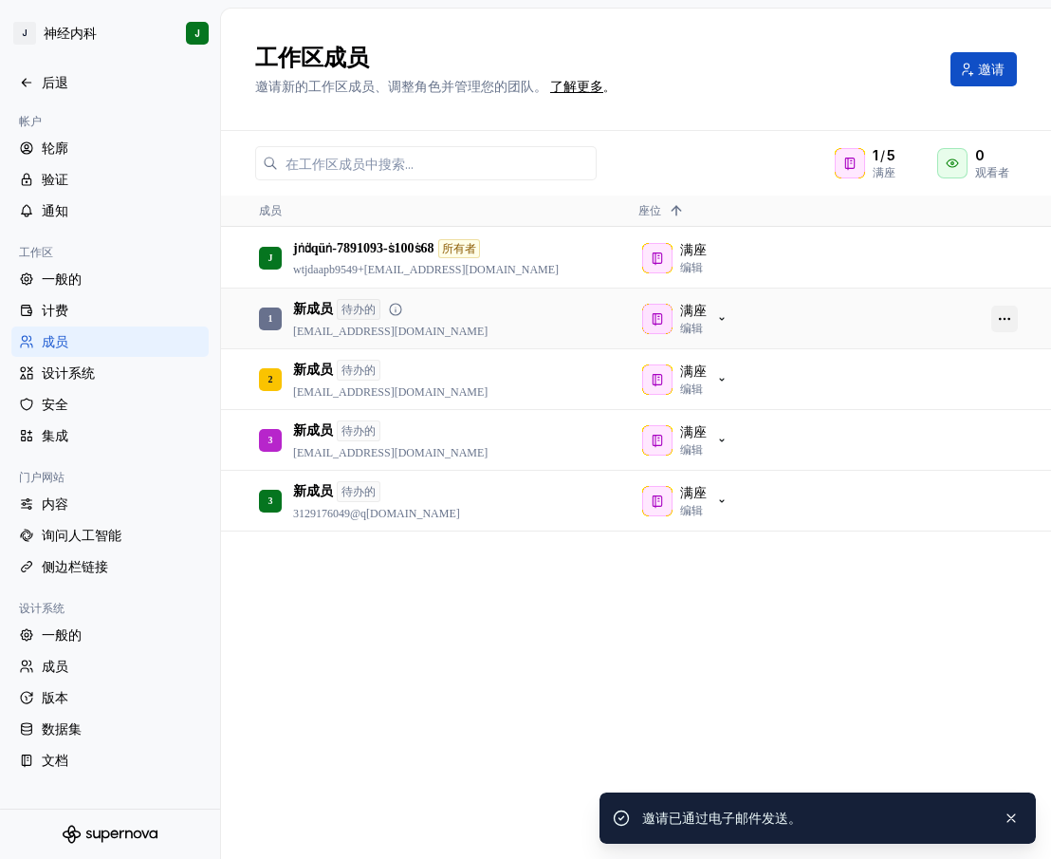
click at [999, 317] on button "button" at bounding box center [1005, 319] width 27 height 27
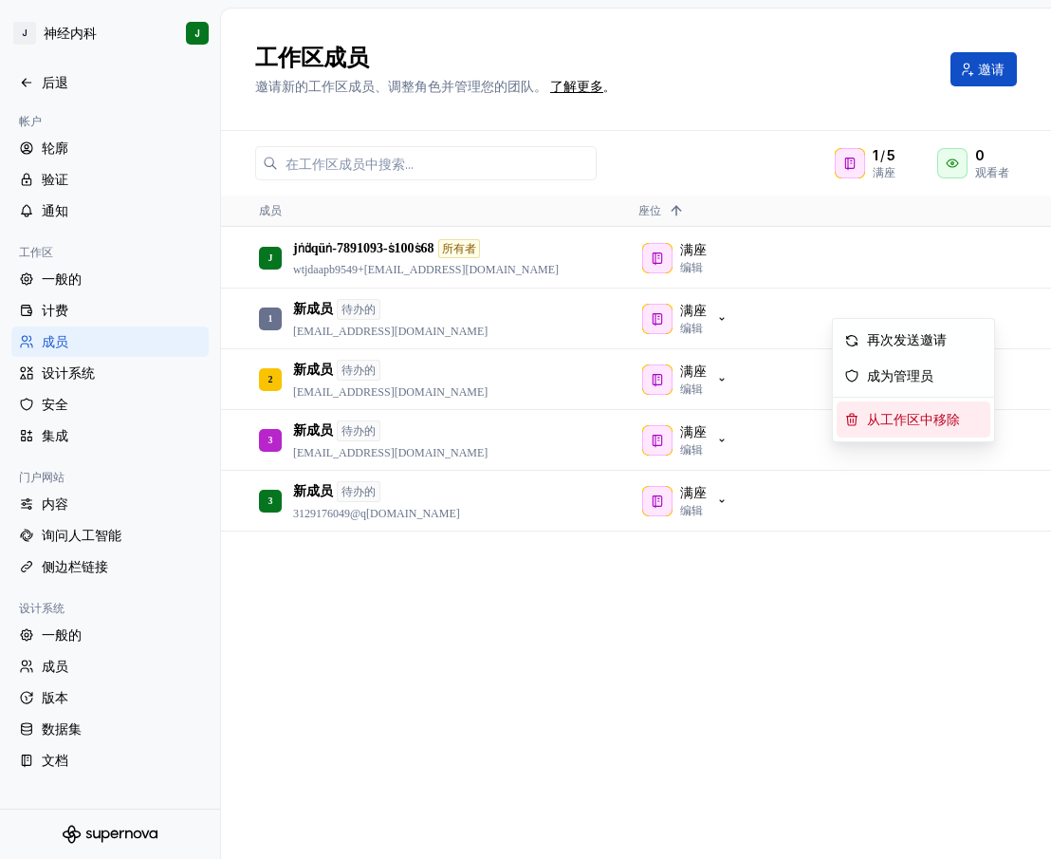
click at [920, 415] on font "从工作区中移除" at bounding box center [913, 420] width 93 height 14
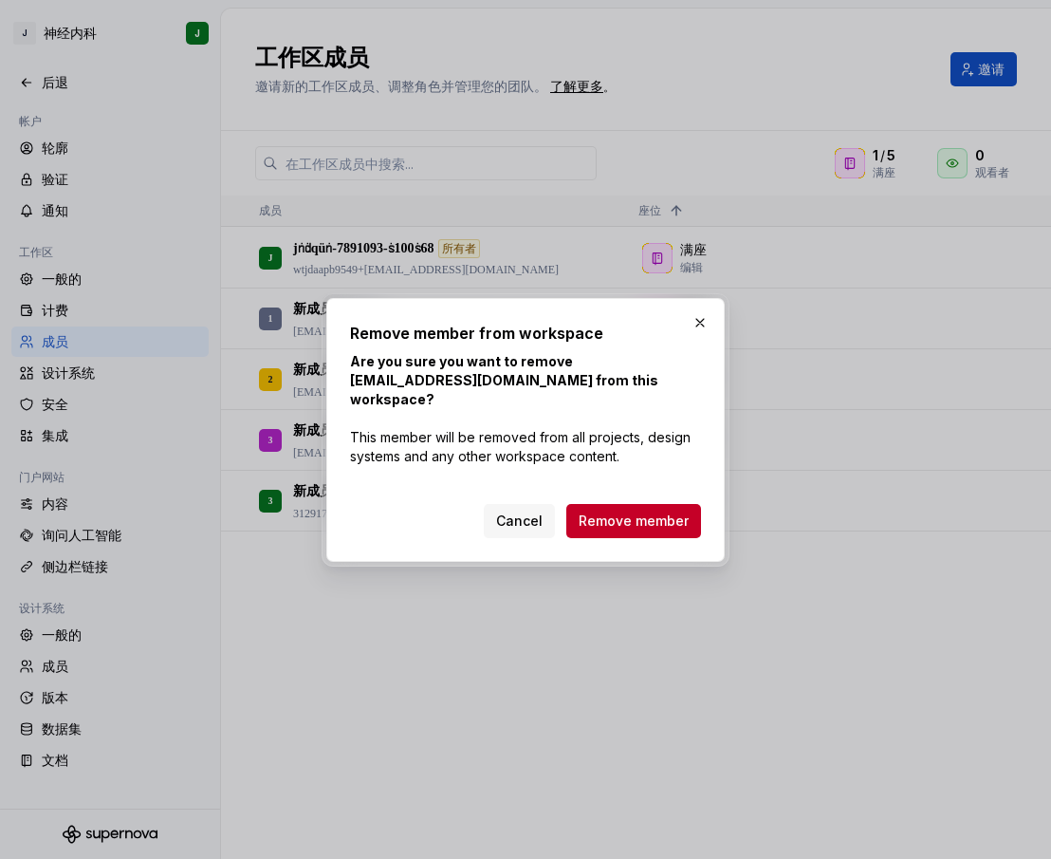
click at [661, 511] on span "Remove member" at bounding box center [634, 520] width 110 height 19
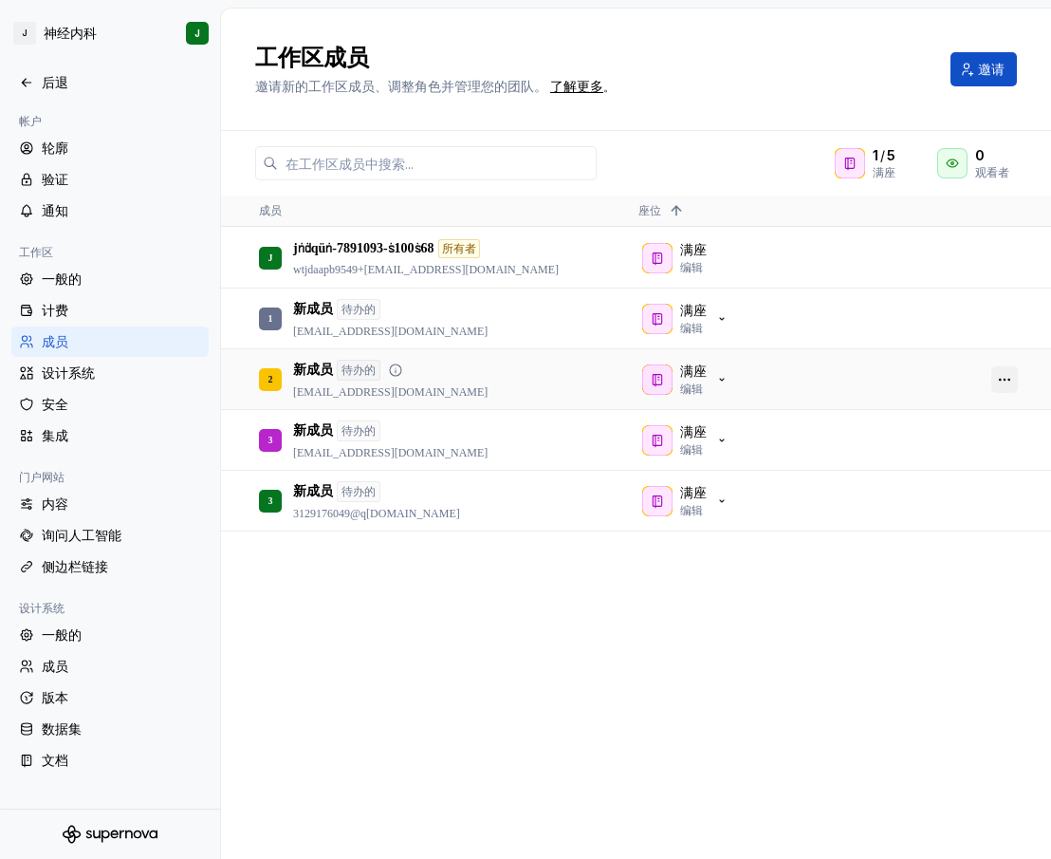
click at [1002, 384] on button "button" at bounding box center [1005, 379] width 27 height 27
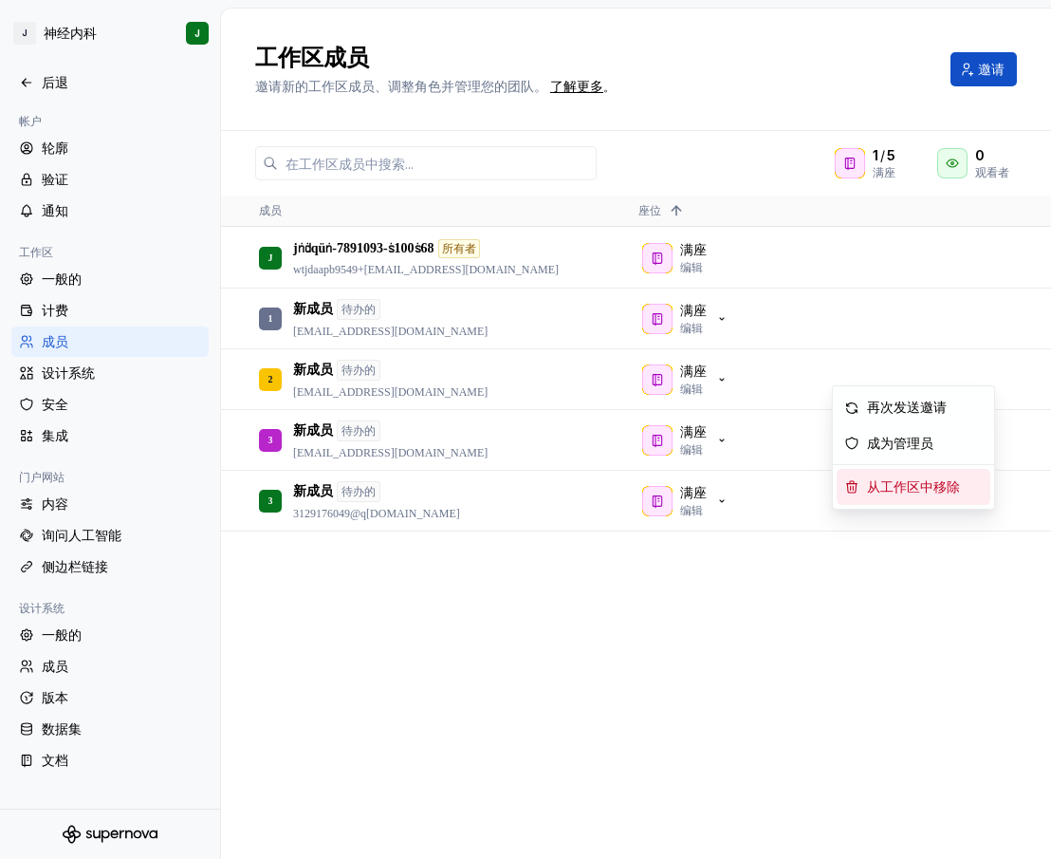
click at [900, 490] on font "从工作区中移除" at bounding box center [913, 487] width 93 height 14
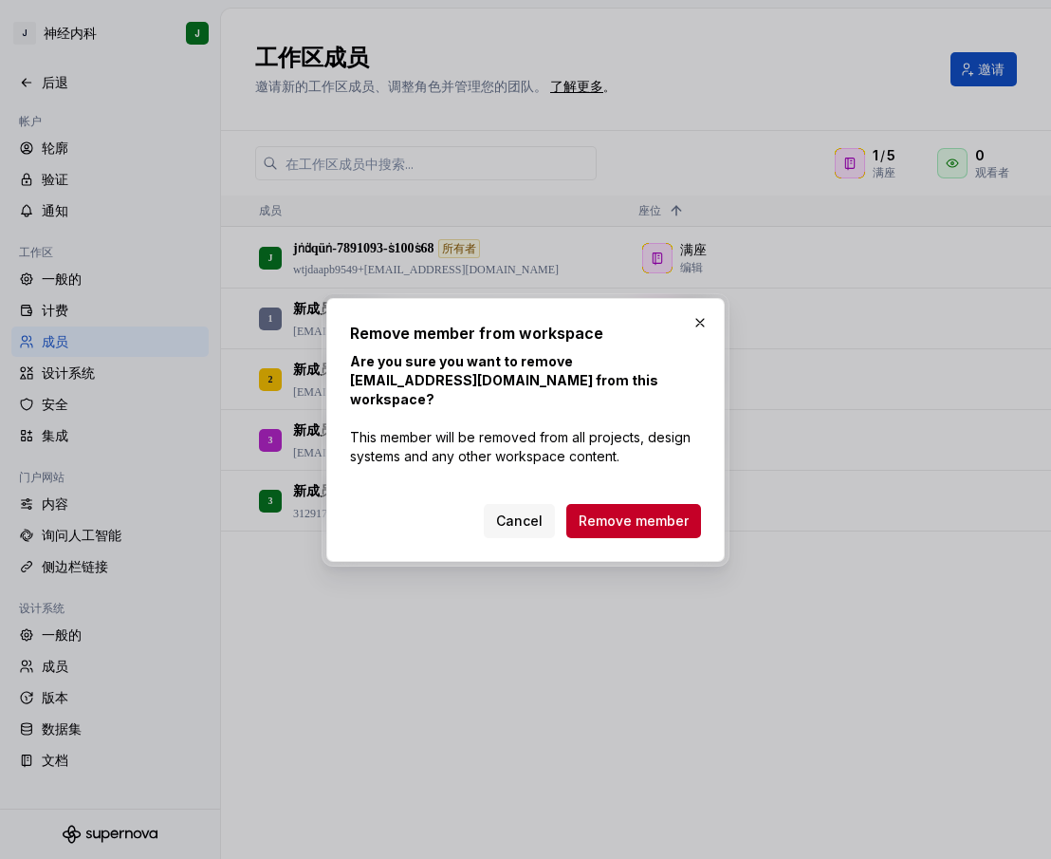
click at [670, 515] on span "Remove member" at bounding box center [634, 520] width 110 height 19
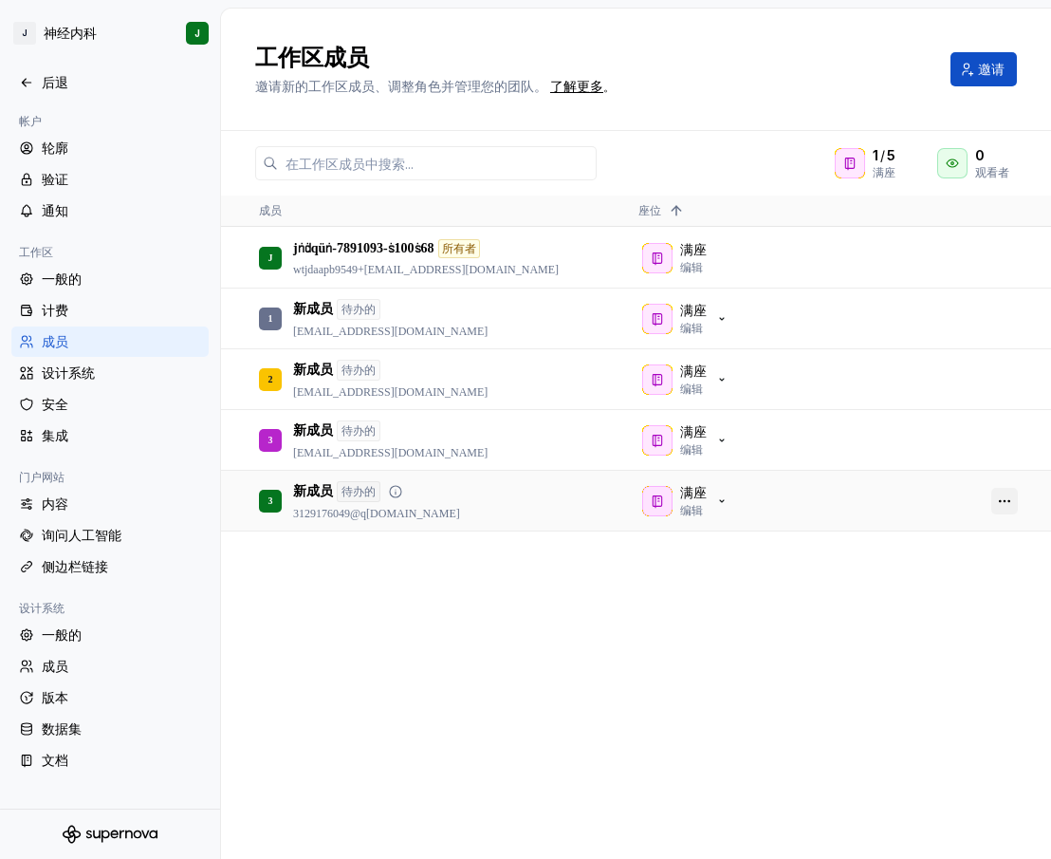
click at [1009, 493] on button "button" at bounding box center [1005, 501] width 27 height 27
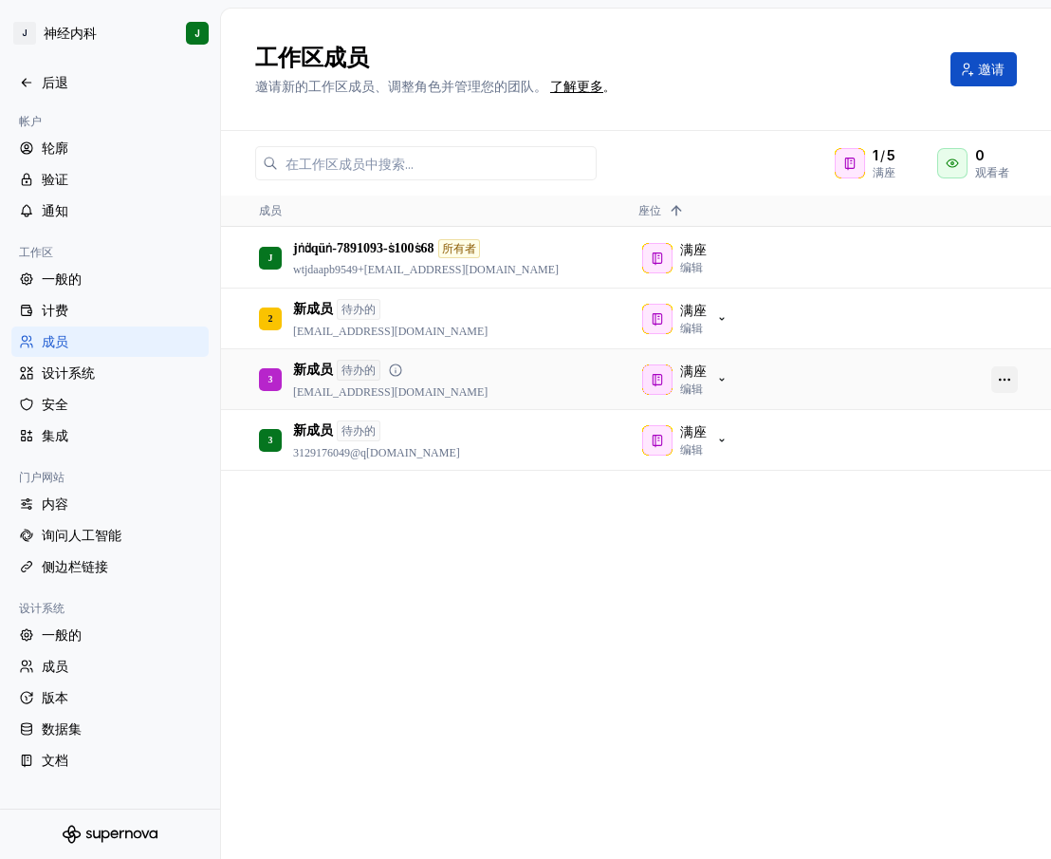
click at [1006, 378] on button "button" at bounding box center [1005, 379] width 27 height 27
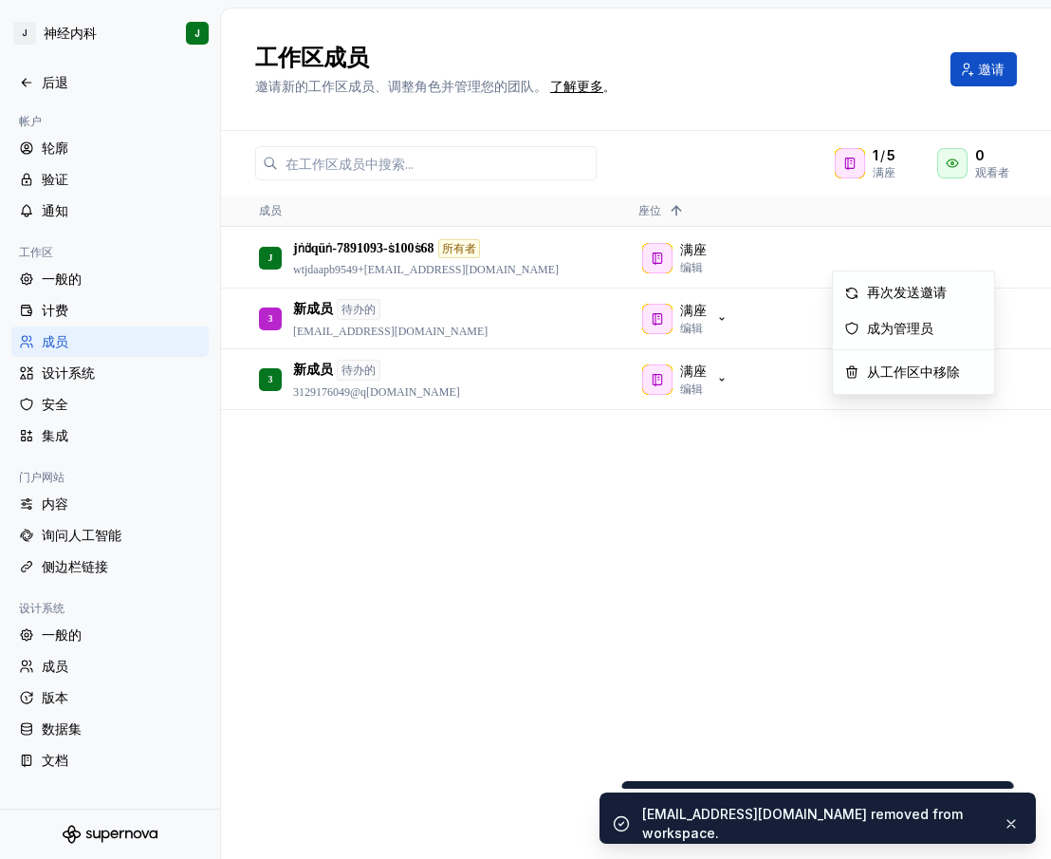
click at [926, 474] on div "J jṅḋqüṅ-7891093-ṡ100ṡ68 所有者 wtjdaapb9549+[EMAIL_ADDRESS][DOMAIN_NAME] 满座 编辑 3 …" at bounding box center [636, 543] width 830 height 630
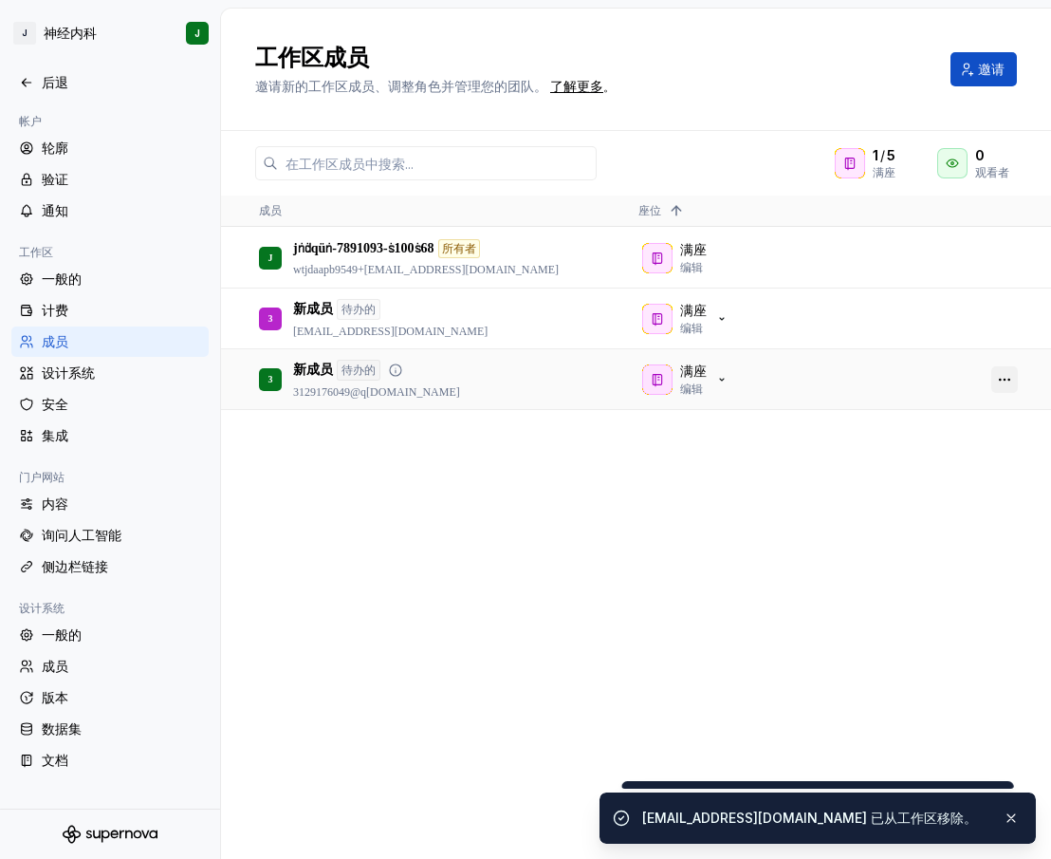
click at [995, 378] on button "button" at bounding box center [1005, 379] width 27 height 27
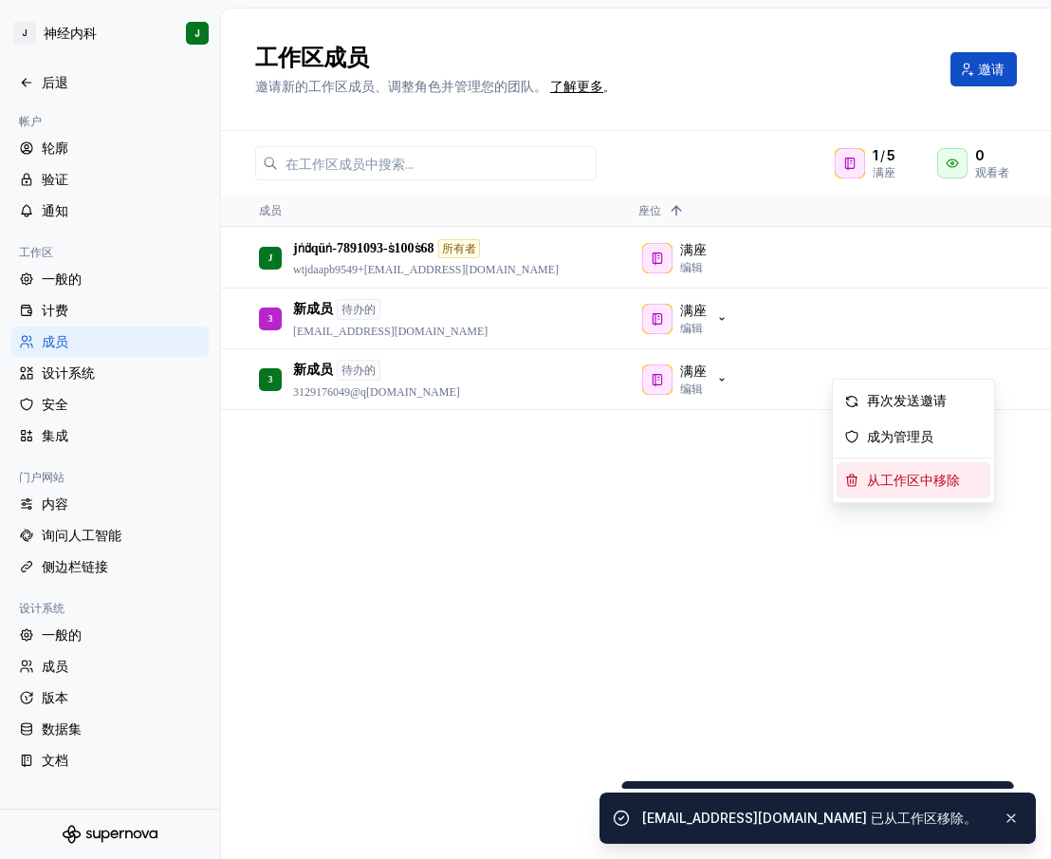
click at [930, 482] on font "从工作区中移除" at bounding box center [913, 481] width 93 height 14
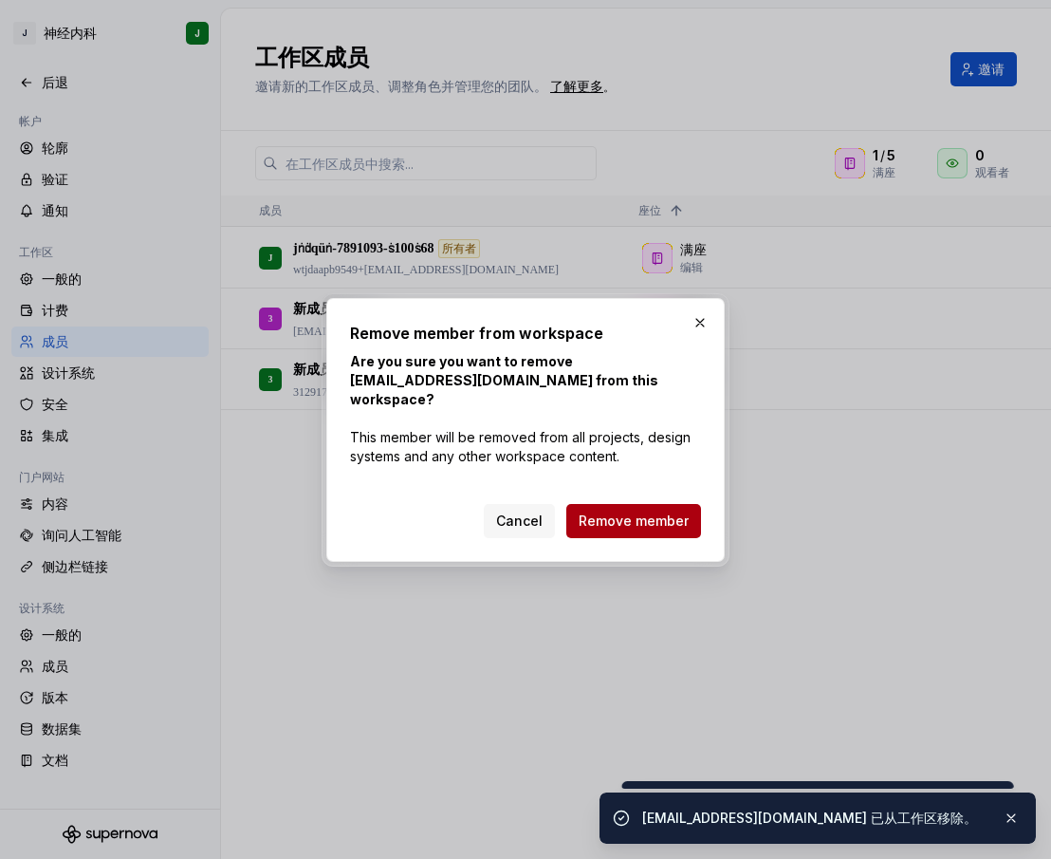
click at [660, 511] on span "Remove member" at bounding box center [634, 520] width 110 height 19
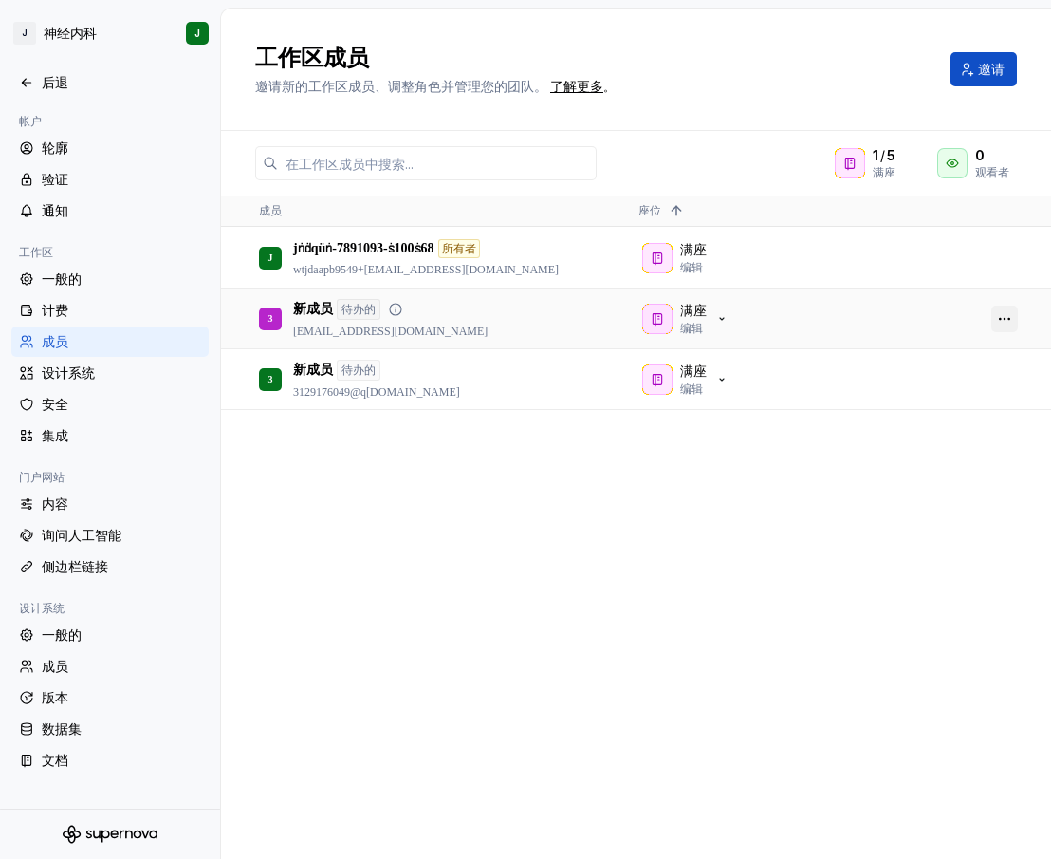
click at [1006, 317] on button "button" at bounding box center [1005, 319] width 27 height 27
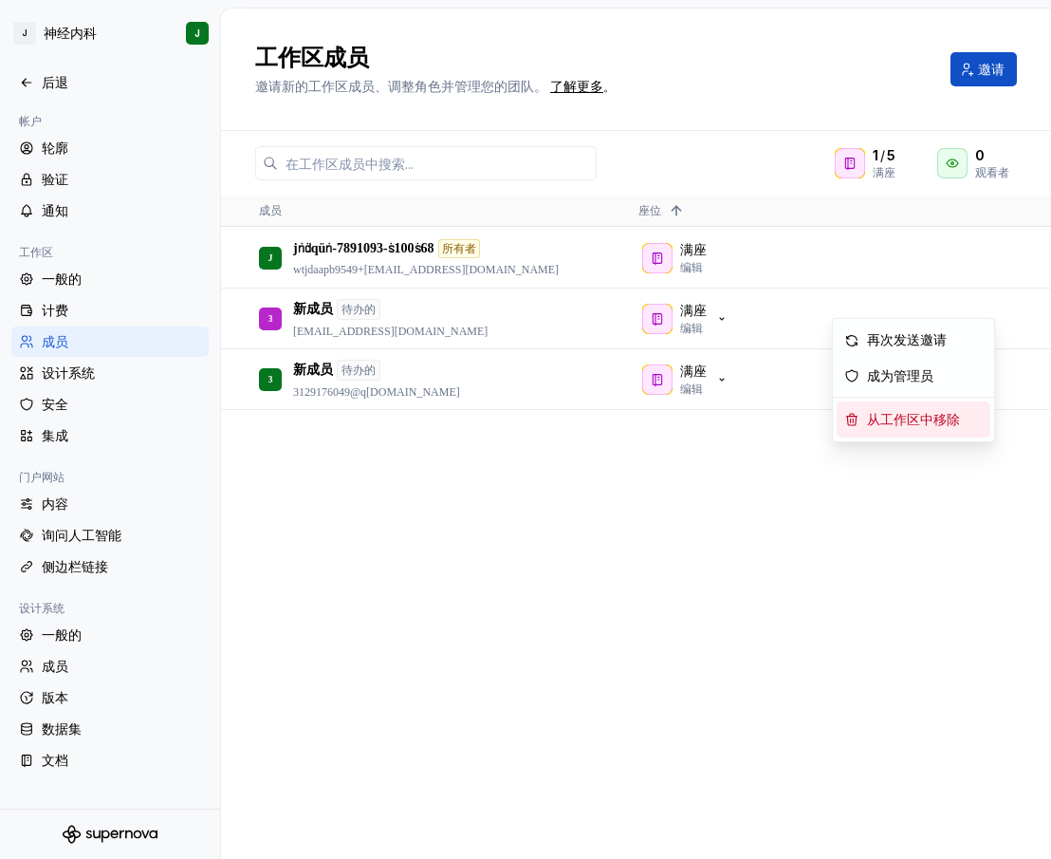
click at [916, 420] on font "从工作区中移除" at bounding box center [913, 420] width 93 height 14
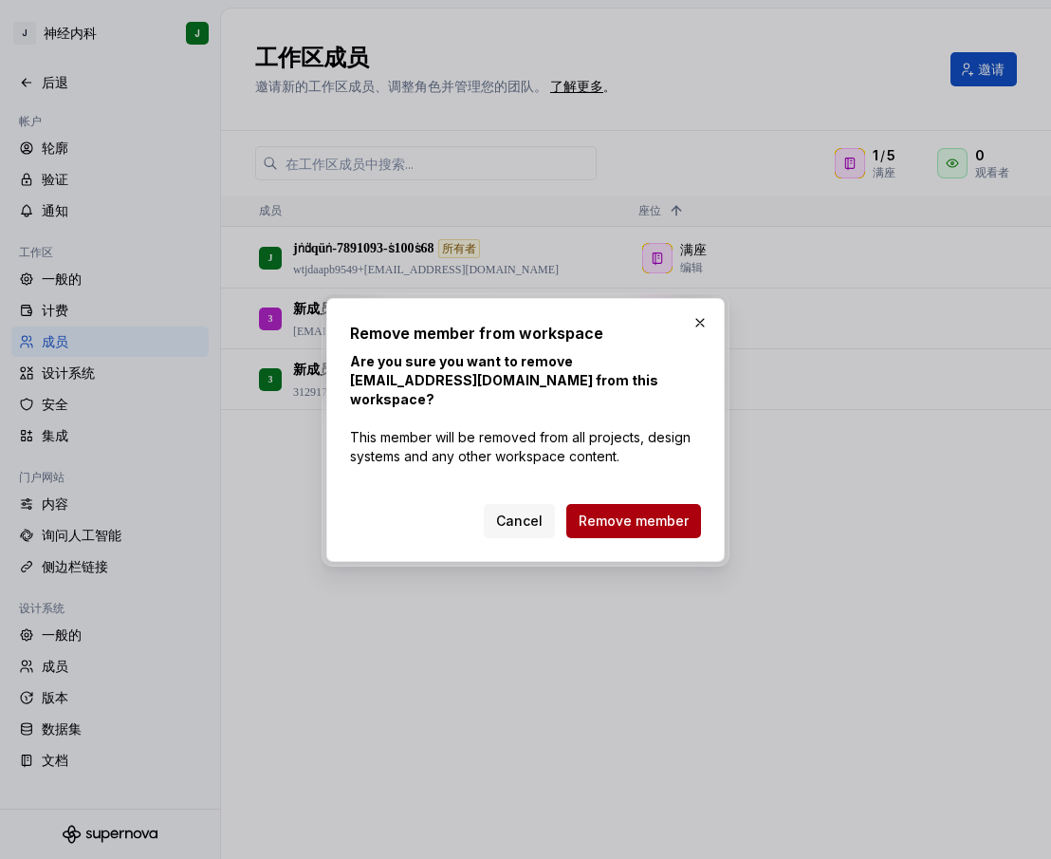
click at [625, 511] on span "Remove member" at bounding box center [634, 520] width 110 height 19
